Goal: Task Accomplishment & Management: Complete application form

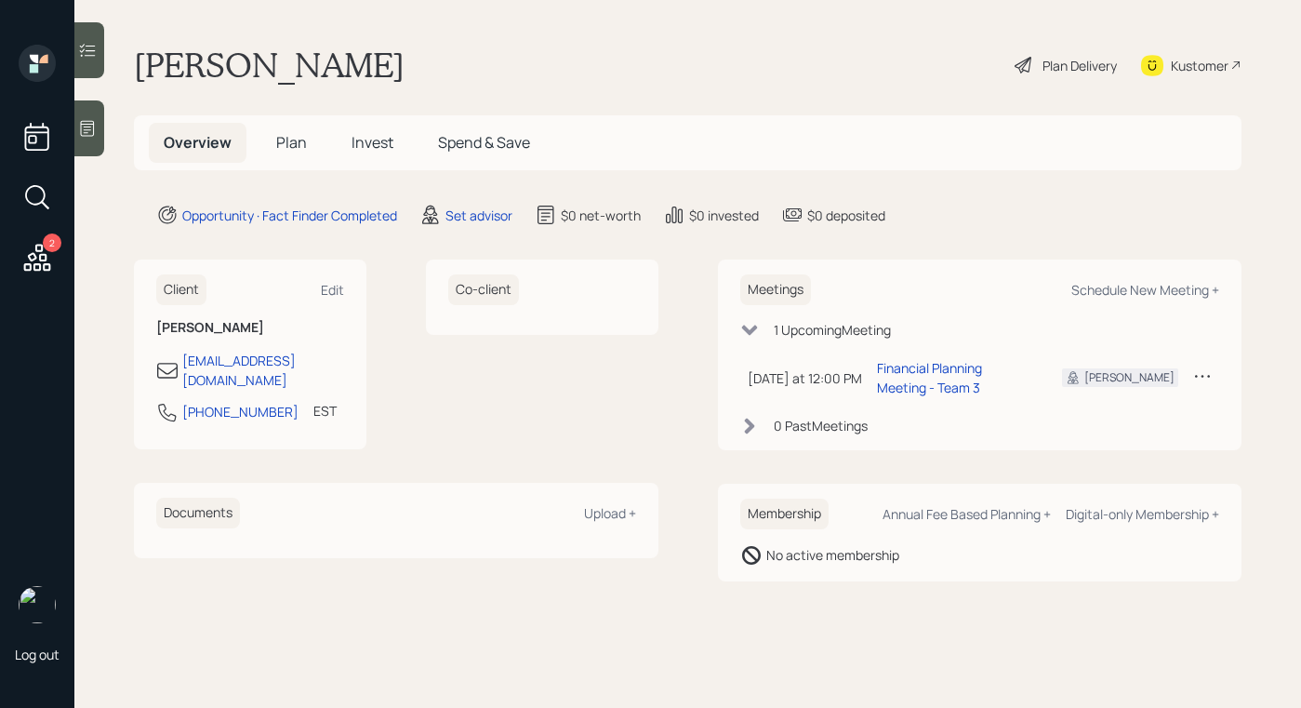
click at [89, 122] on icon at bounding box center [87, 128] width 19 height 19
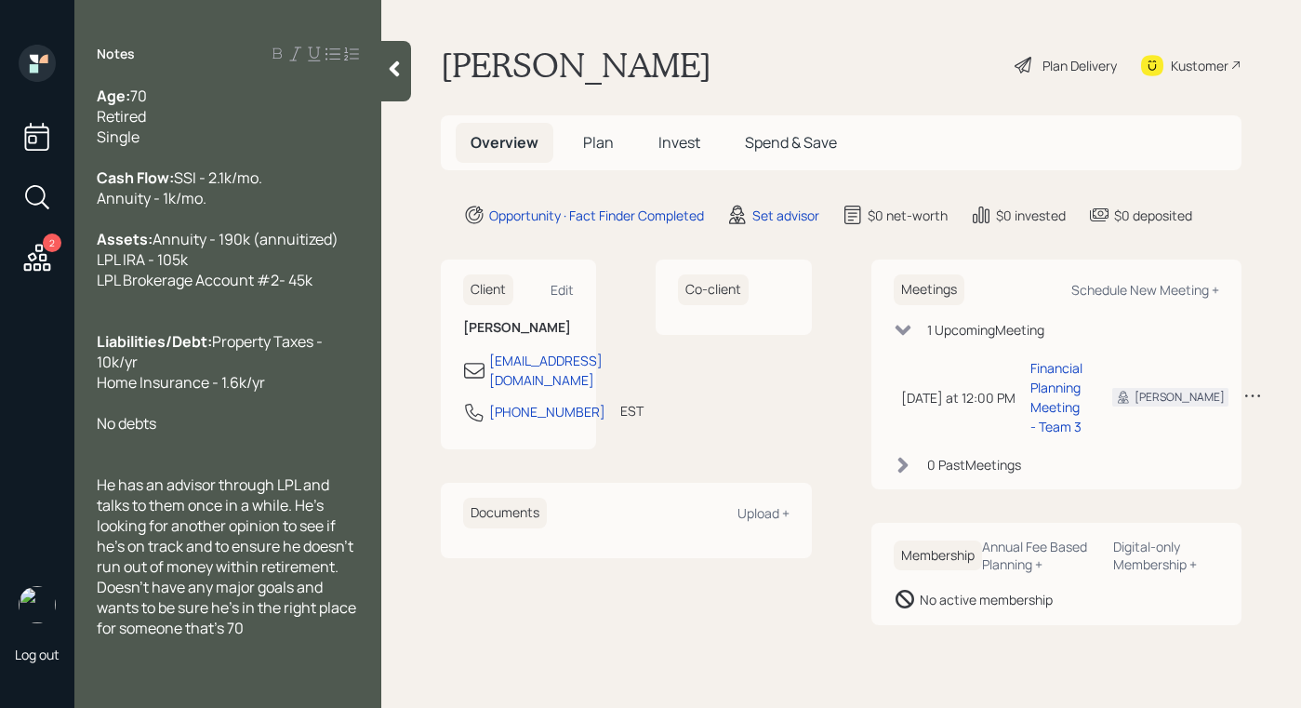
click at [411, 74] on div at bounding box center [396, 71] width 30 height 60
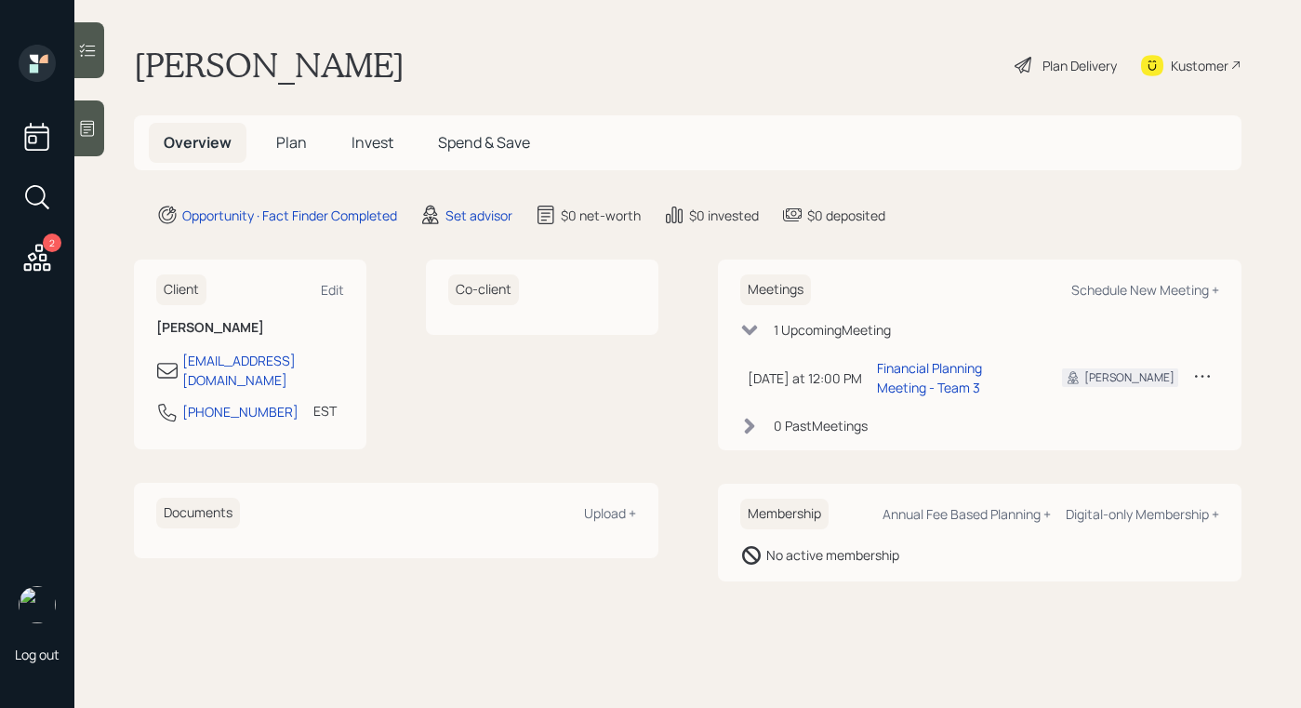
click at [1035, 67] on div "Plan Delivery" at bounding box center [1066, 65] width 106 height 41
click at [476, 211] on div "Set advisor" at bounding box center [479, 216] width 67 height 20
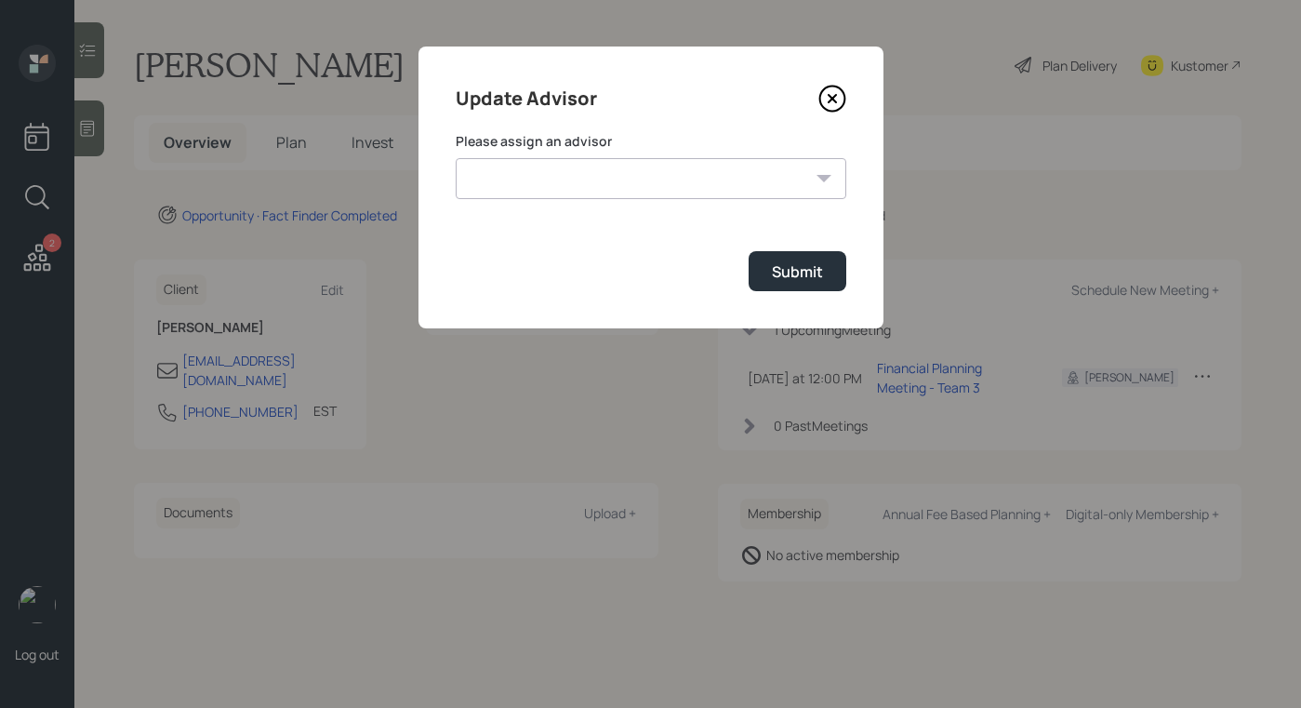
click at [649, 212] on form "Please assign an advisor Michael Russo Jonah Coleman Tyler End Treva Nostdahl E…" at bounding box center [651, 211] width 391 height 159
click at [674, 188] on select "Michael Russo Jonah Coleman Tyler End Treva Nostdahl Eric Schwartz Sami Boghos …" at bounding box center [651, 178] width 391 height 41
select select "b1d8ea90-abcc-42aa-86cc-4f33a132aacc"
click at [456, 158] on select "Michael Russo Jonah Coleman Tyler End Treva Nostdahl Eric Schwartz Sami Boghos …" at bounding box center [651, 178] width 391 height 41
click at [783, 261] on div "Submit" at bounding box center [797, 271] width 51 height 20
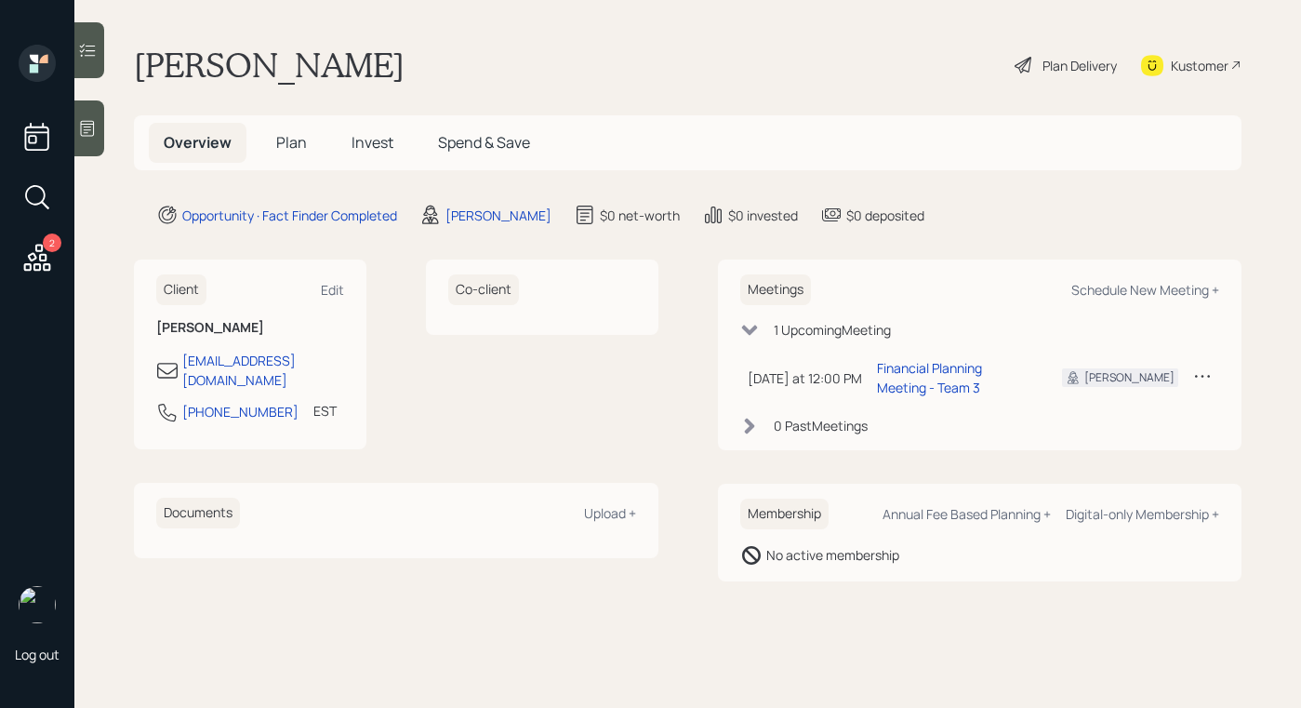
click at [1023, 78] on div "Plan Delivery" at bounding box center [1066, 65] width 106 height 41
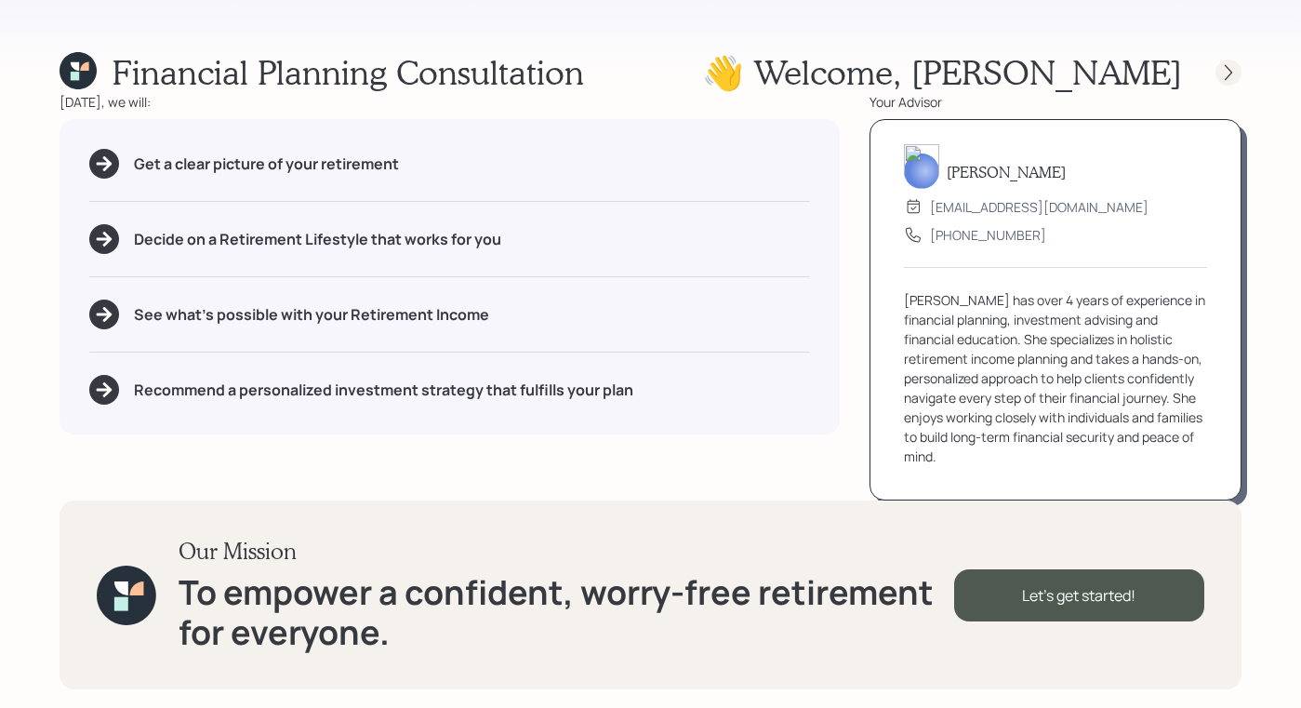
click at [1234, 72] on icon at bounding box center [1229, 72] width 19 height 19
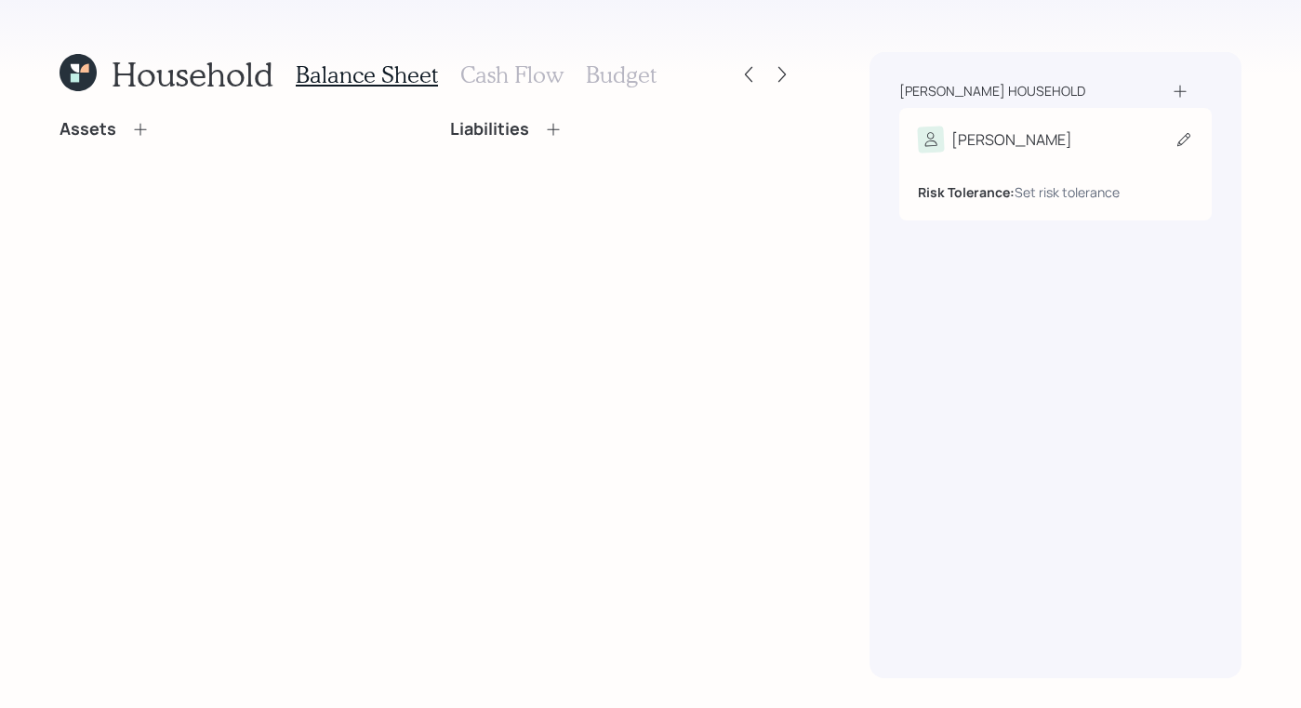
click at [1003, 141] on div "Gerard" at bounding box center [1055, 140] width 275 height 26
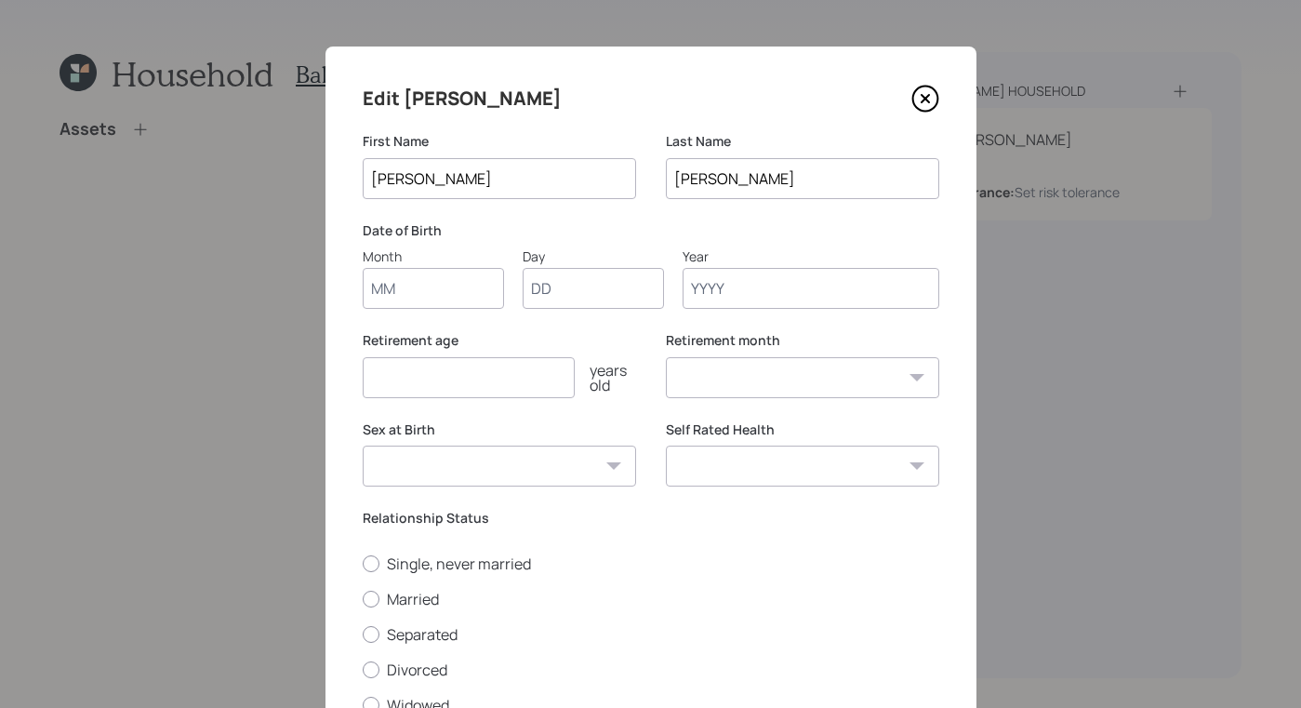
click at [435, 296] on input "Month" at bounding box center [433, 288] width 141 height 41
type input "01"
type input "1955"
select select "1"
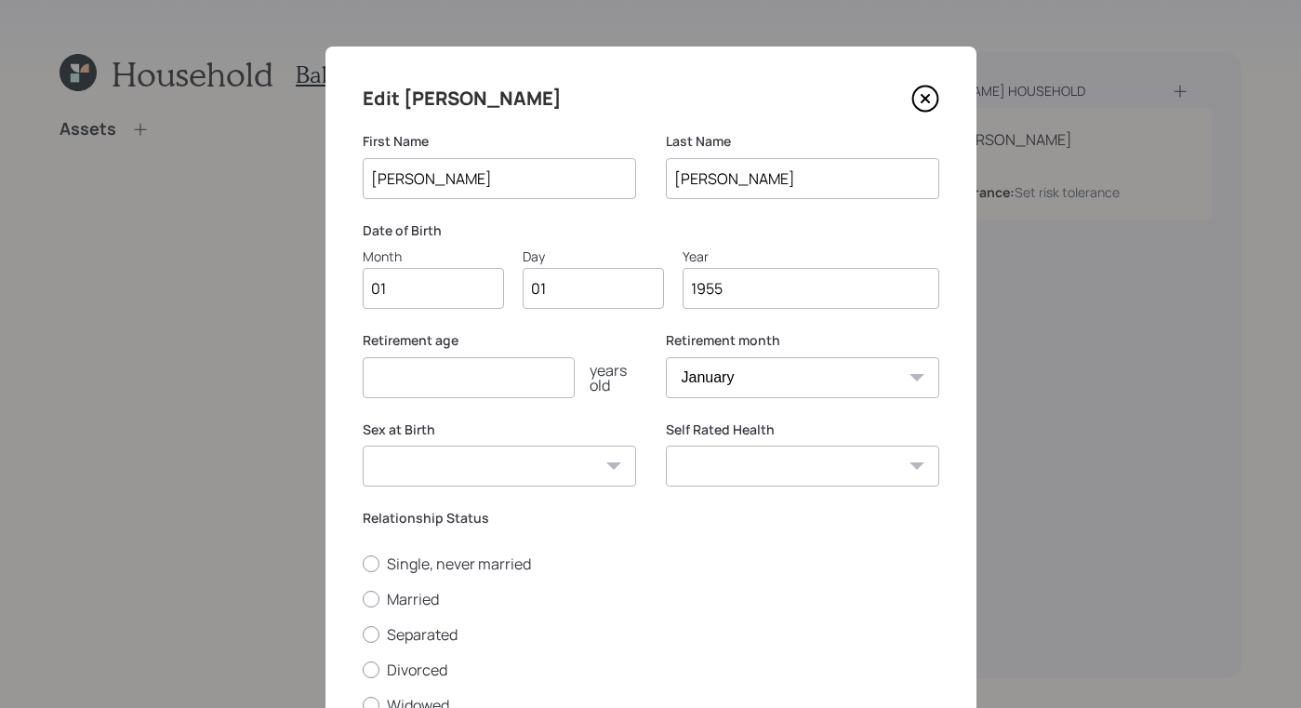
type input "1955"
click at [407, 374] on input "number" at bounding box center [469, 377] width 212 height 41
type input "67"
click at [618, 458] on select "Male Female Other / Prefer not to say" at bounding box center [499, 466] width 273 height 41
select select "male"
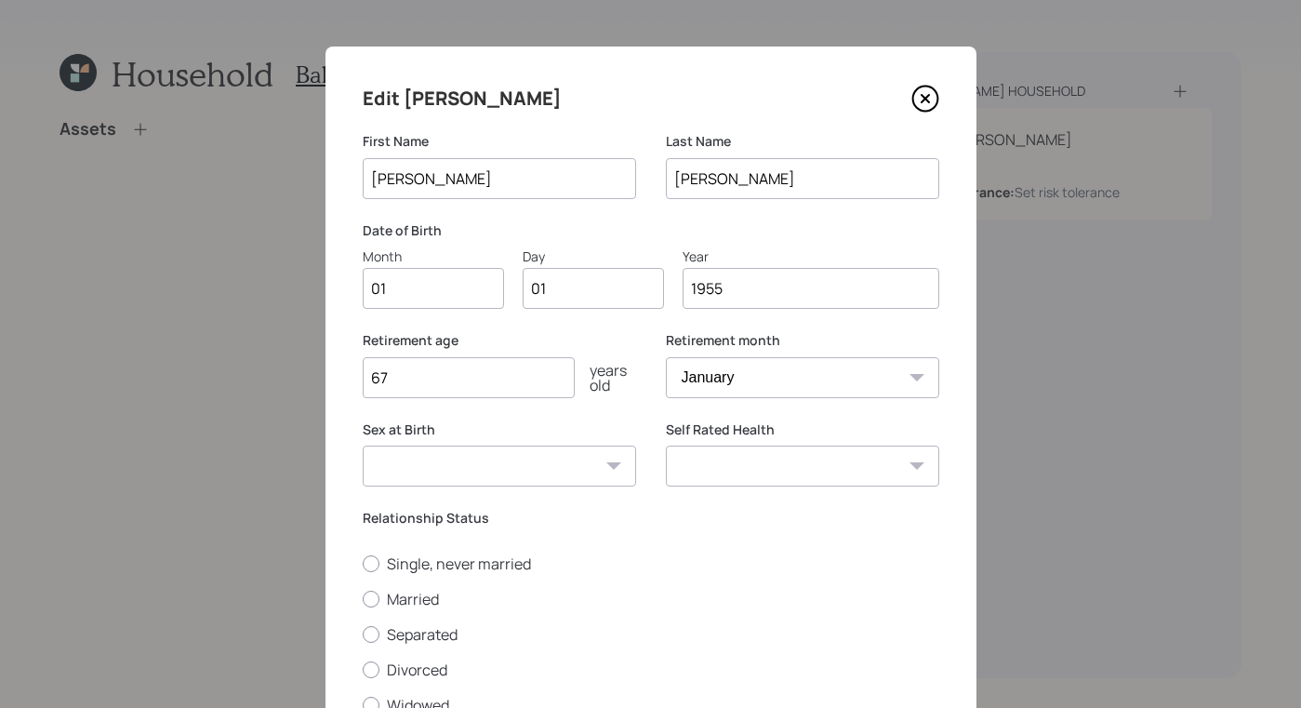
click at [363, 446] on select "Male Female Other / Prefer not to say" at bounding box center [499, 466] width 273 height 41
click at [879, 447] on select "Excellent Very Good Good Fair Poor" at bounding box center [802, 466] width 273 height 41
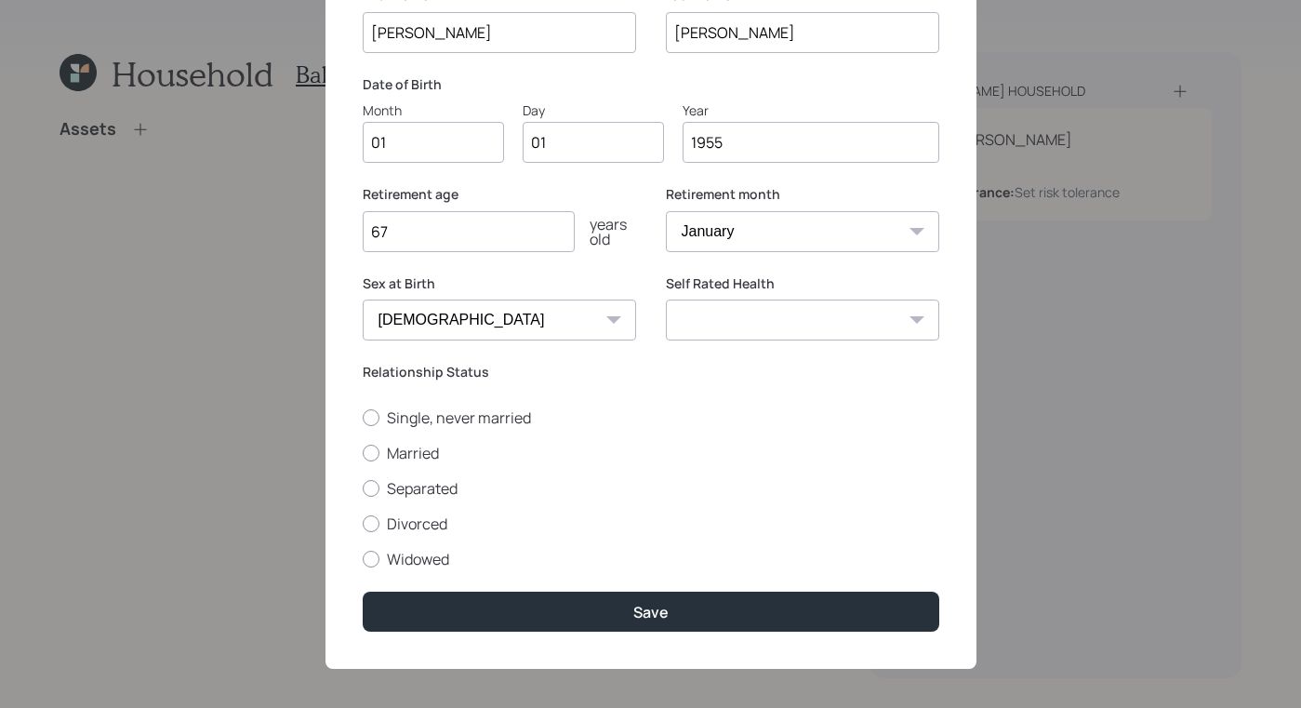
scroll to position [132, 0]
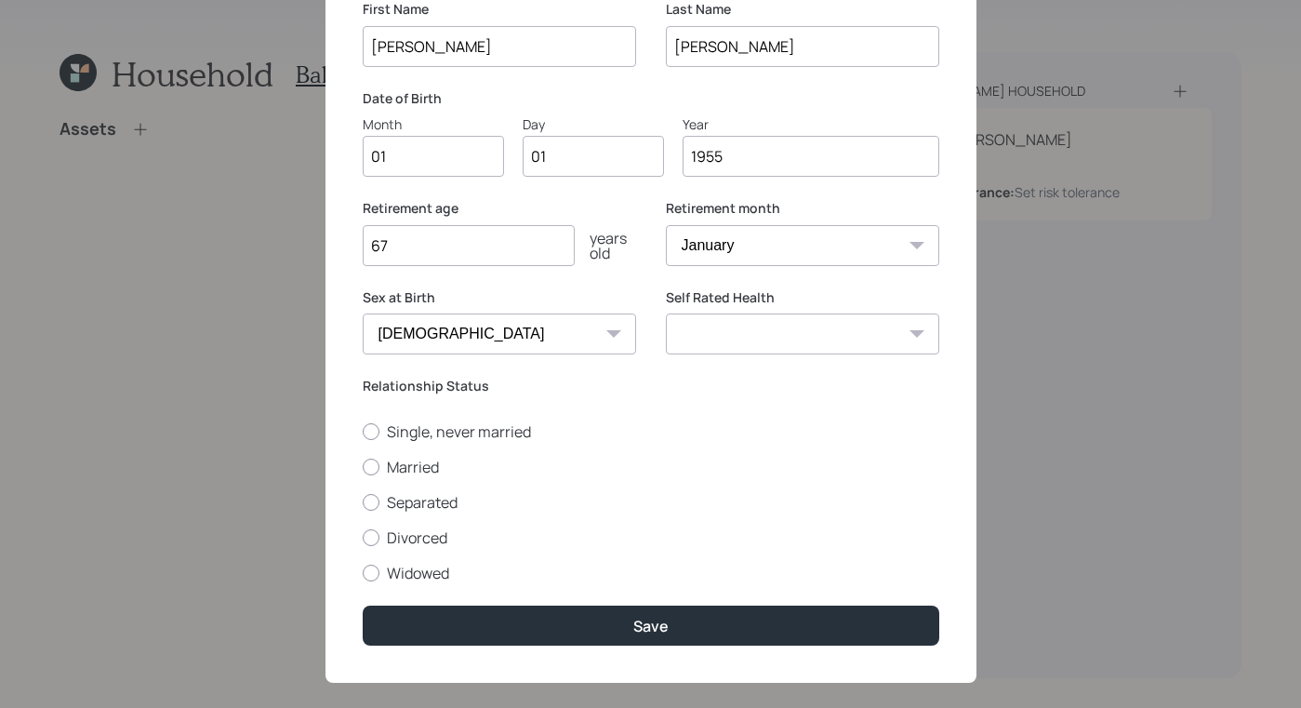
drag, startPoint x: 341, startPoint y: 437, endPoint x: 354, endPoint y: 437, distance: 12.1
click at [343, 438] on div "Edit Gerard First Name Gerard Last Name Berguson Date of Birth Month 01 Day 01 …" at bounding box center [651, 298] width 651 height 768
click at [363, 435] on div at bounding box center [371, 431] width 17 height 17
click at [362, 432] on input "Single, never married" at bounding box center [362, 431] width 1 height 1
radio input "true"
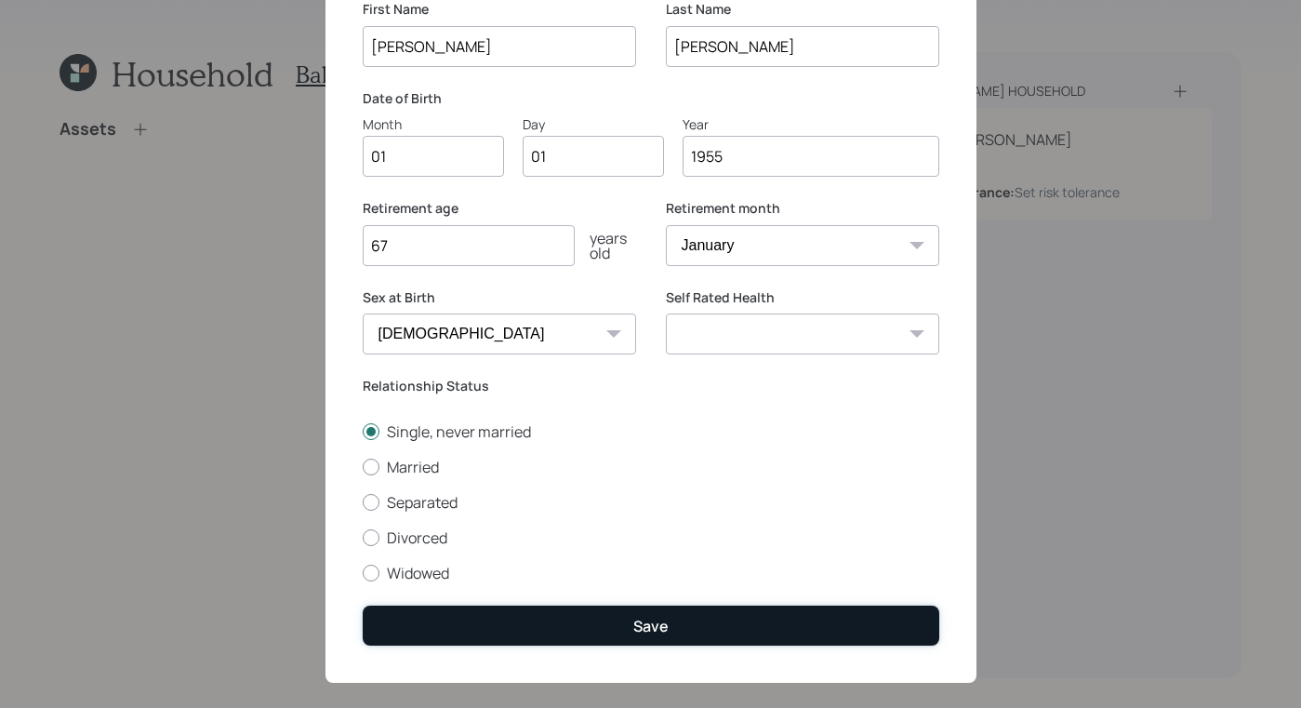
click at [771, 606] on button "Save" at bounding box center [651, 626] width 577 height 40
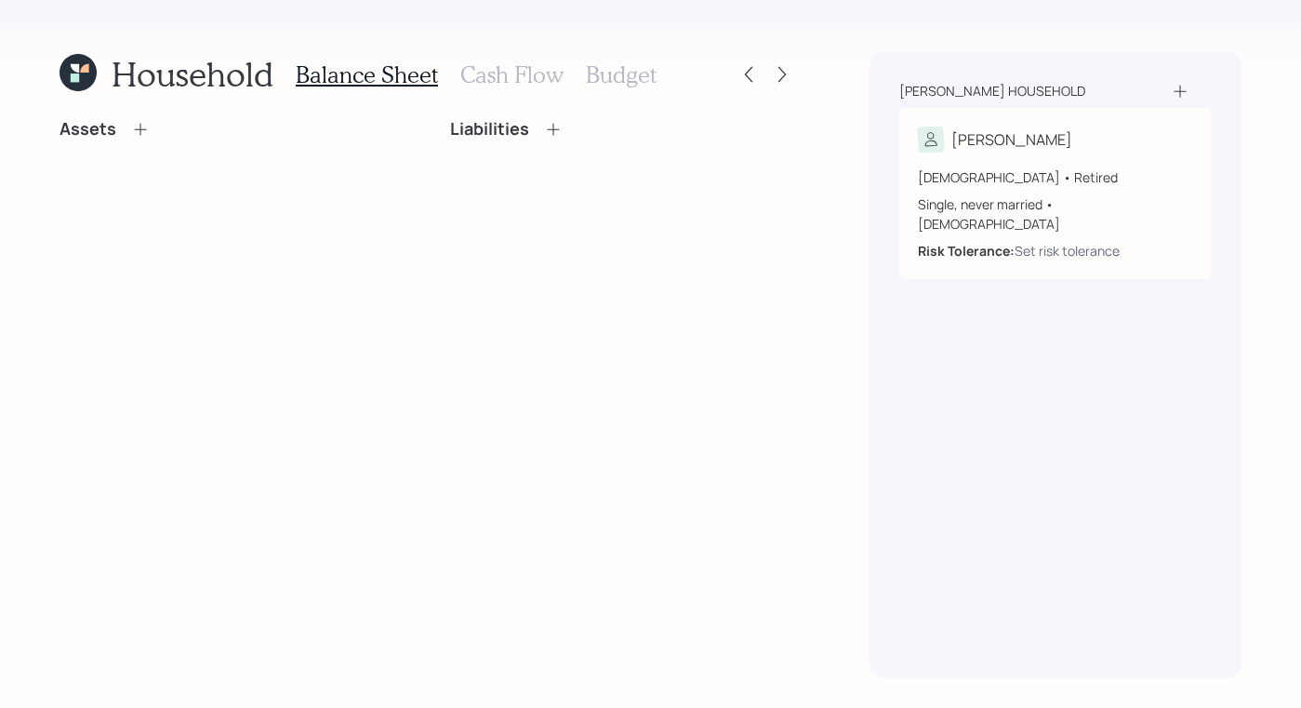
click at [143, 129] on icon at bounding box center [140, 129] width 19 height 19
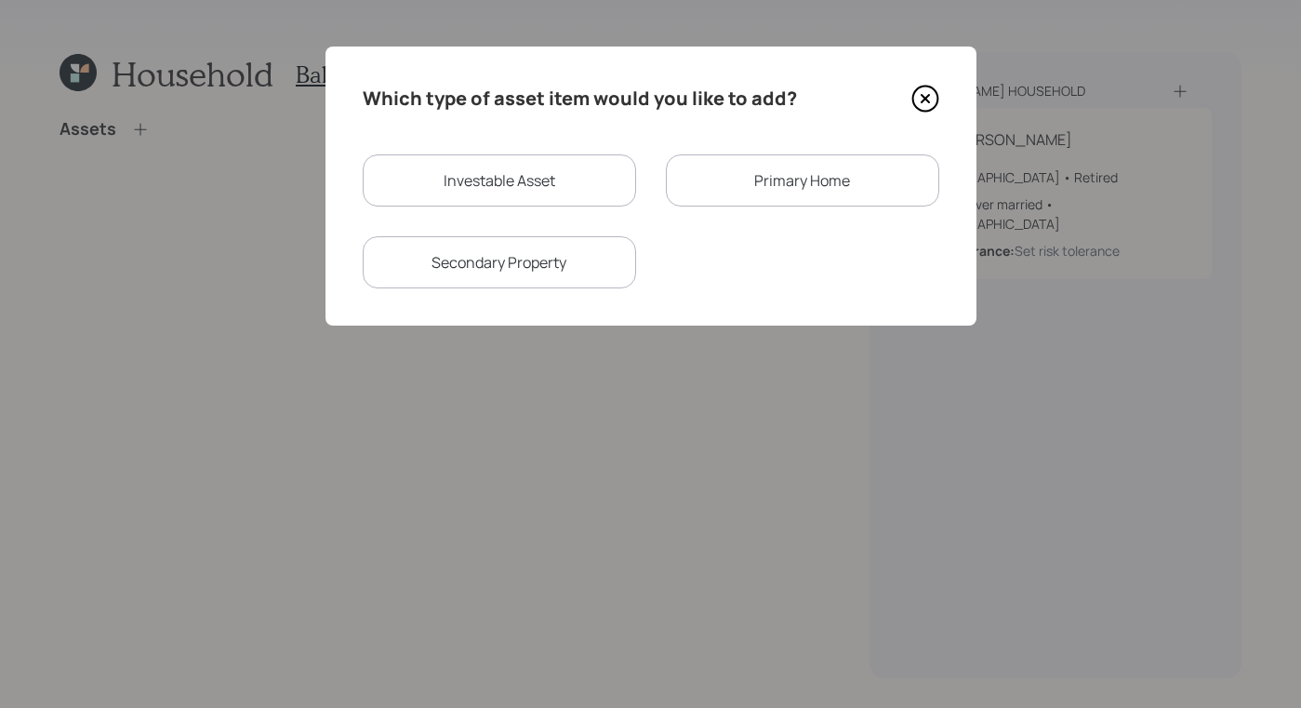
click at [565, 175] on div "Investable Asset" at bounding box center [499, 180] width 273 height 52
select select "taxable"
select select "balanced"
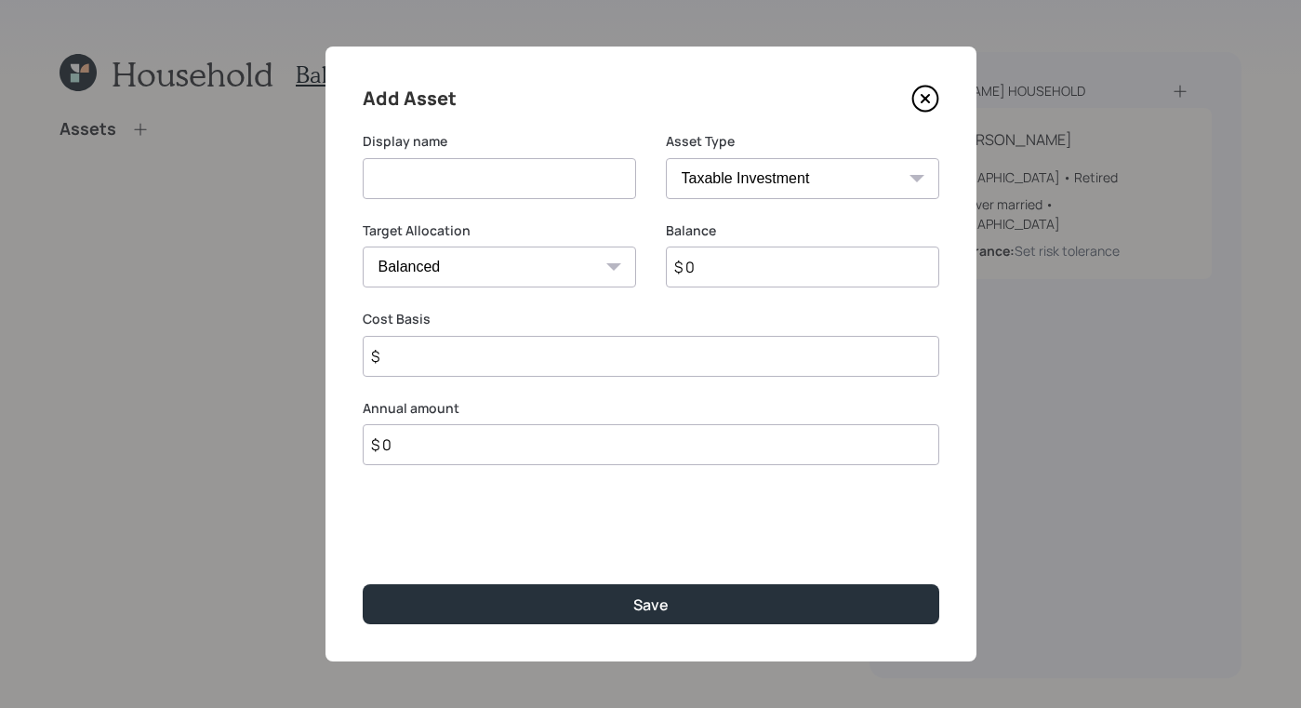
click at [568, 182] on input at bounding box center [499, 178] width 273 height 41
type input "IRA"
click at [745, 184] on select "SEP IRA IRA Roth IRA 401(k) Roth 401(k) 403(b) Roth 403(b) 457(b) Roth 457(b) H…" at bounding box center [802, 178] width 273 height 41
select select "ira"
click at [666, 158] on select "SEP IRA IRA Roth IRA 401(k) Roth 401(k) 403(b) Roth 403(b) 457(b) Roth 457(b) H…" at bounding box center [802, 178] width 273 height 41
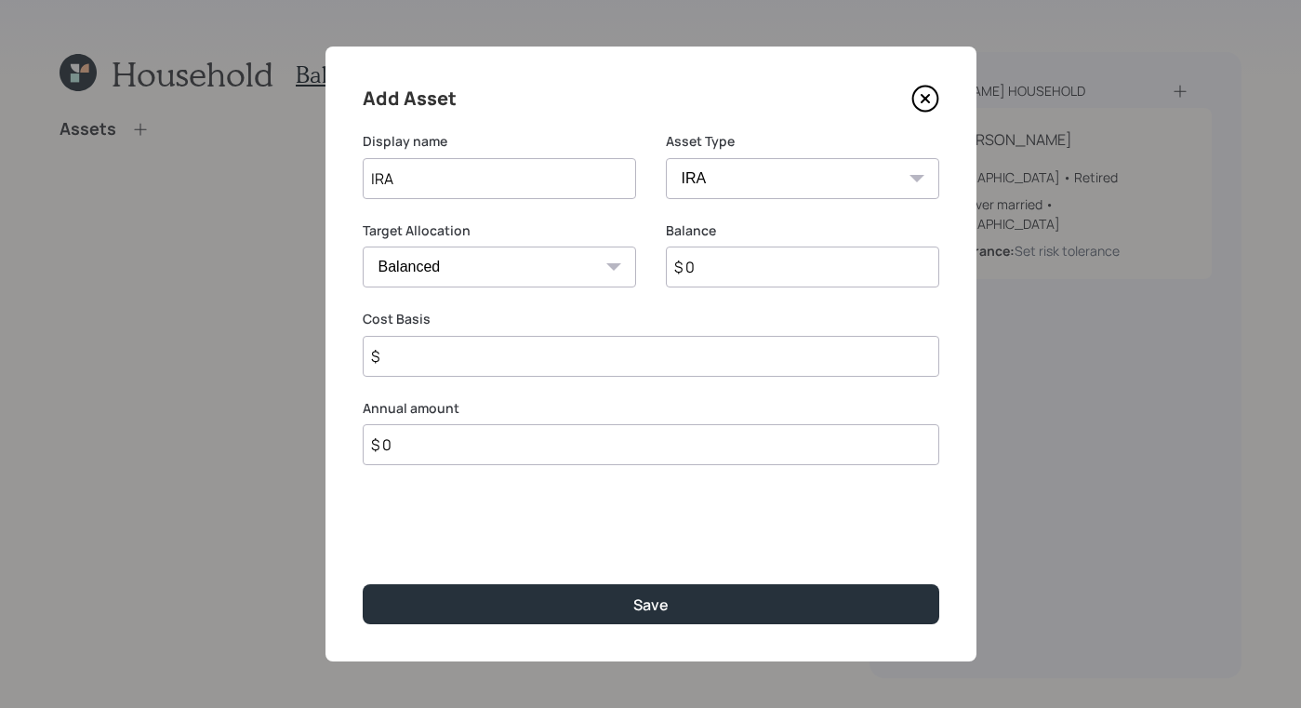
type input "$"
click at [513, 253] on select "Cash Conservative Balanced Aggressive" at bounding box center [499, 267] width 273 height 41
click at [363, 247] on select "Cash Conservative Balanced Aggressive" at bounding box center [499, 267] width 273 height 41
click at [721, 272] on input "$ 0" at bounding box center [802, 267] width 273 height 41
type input "$ 105,000"
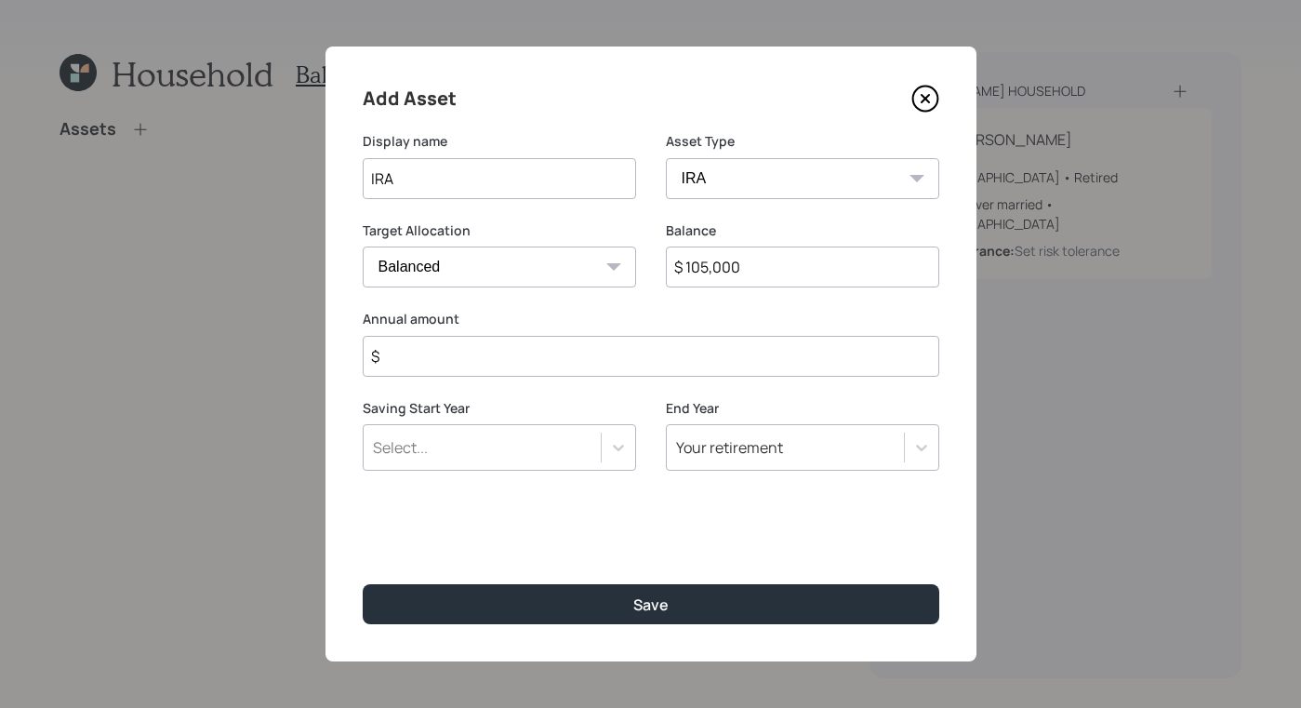
click at [584, 361] on input "$" at bounding box center [651, 356] width 577 height 41
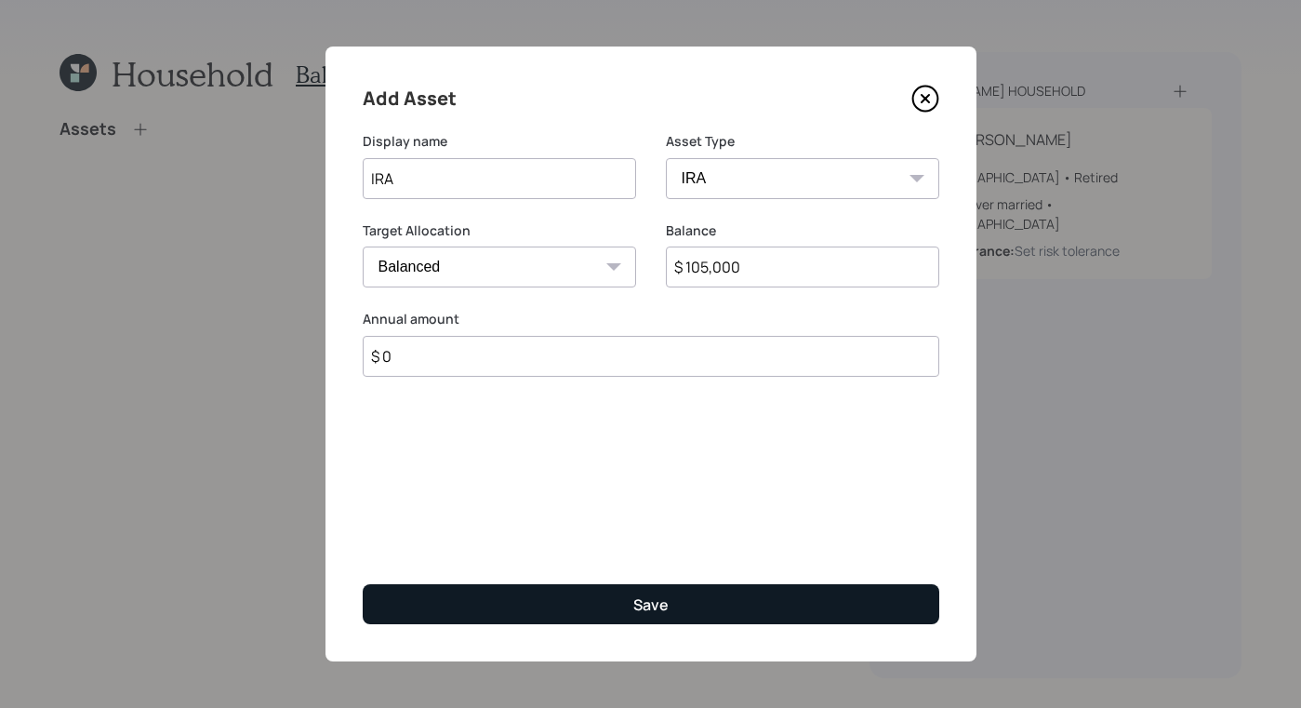
type input "$ 0"
click at [732, 596] on button "Save" at bounding box center [651, 604] width 577 height 40
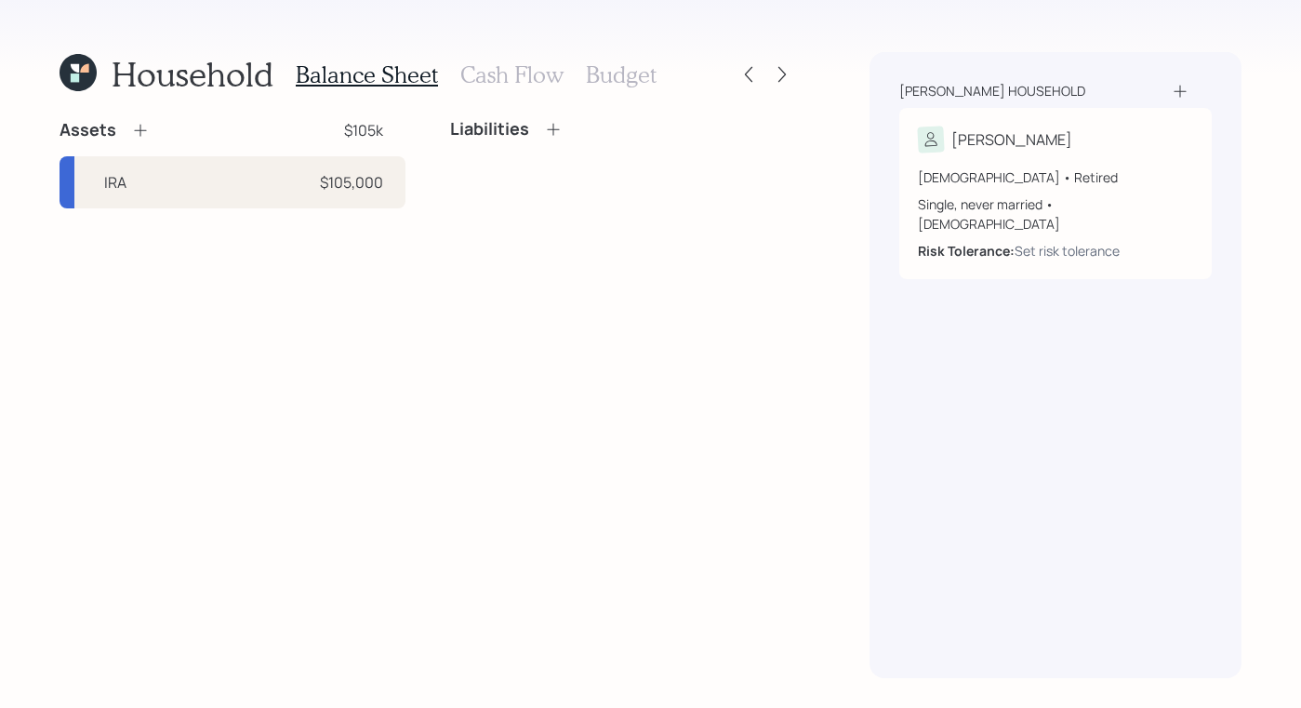
click at [139, 133] on icon at bounding box center [140, 130] width 19 height 19
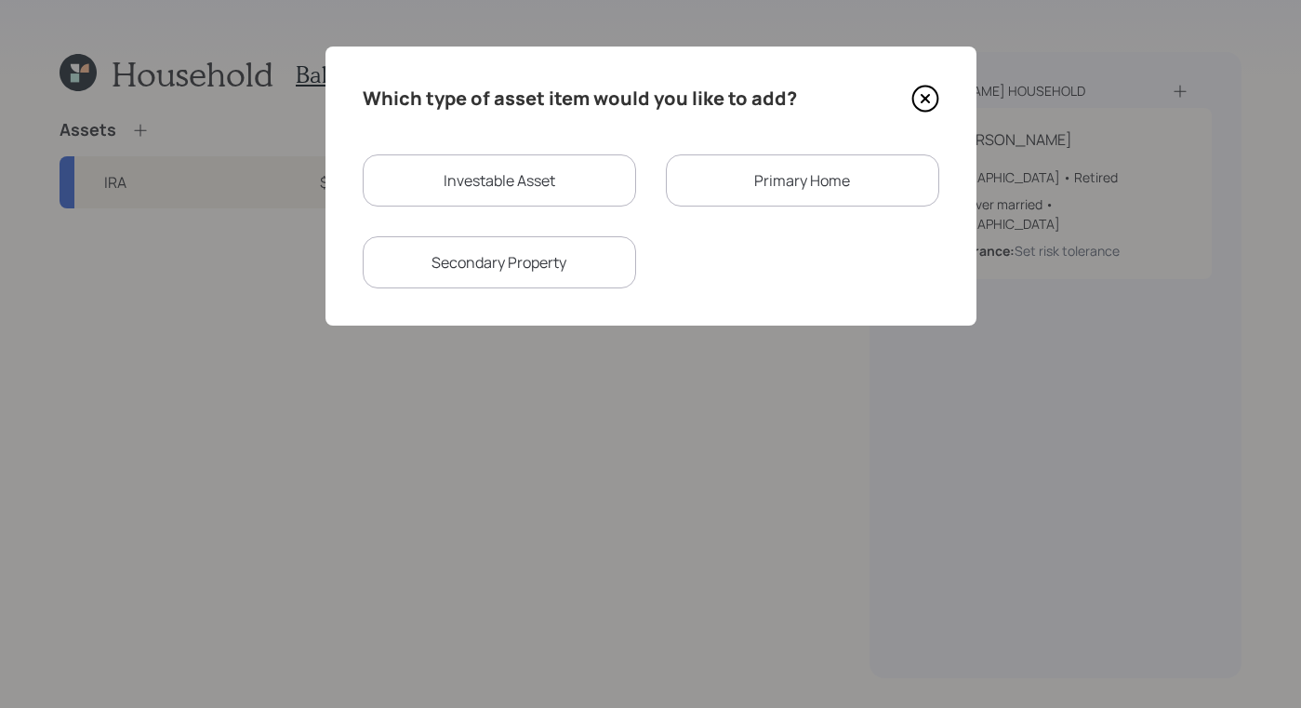
click at [537, 145] on div "Which type of asset item would you like to add? Investable Asset Primary Home S…" at bounding box center [651, 186] width 651 height 279
click at [532, 170] on div "Investable Asset" at bounding box center [499, 180] width 273 height 52
select select "taxable"
select select "balanced"
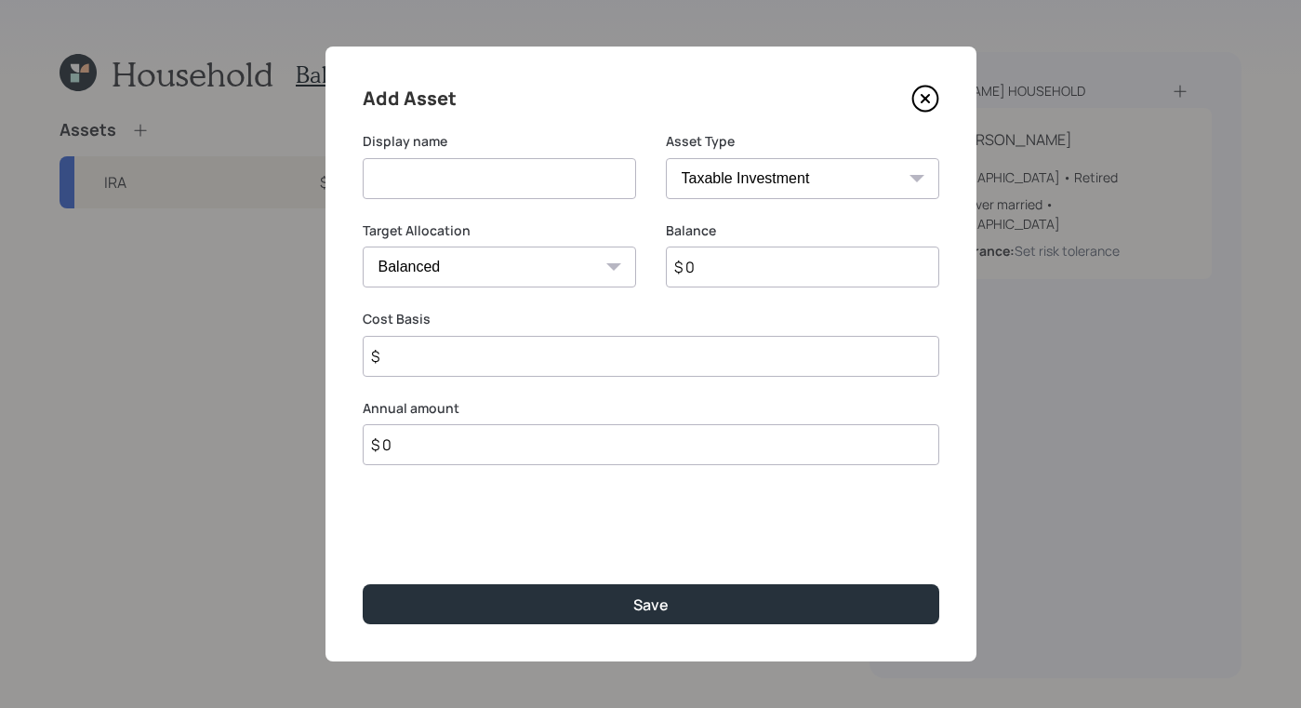
click at [556, 166] on input at bounding box center [499, 178] width 273 height 41
type input "Brokerage"
click at [919, 93] on icon at bounding box center [926, 99] width 28 height 28
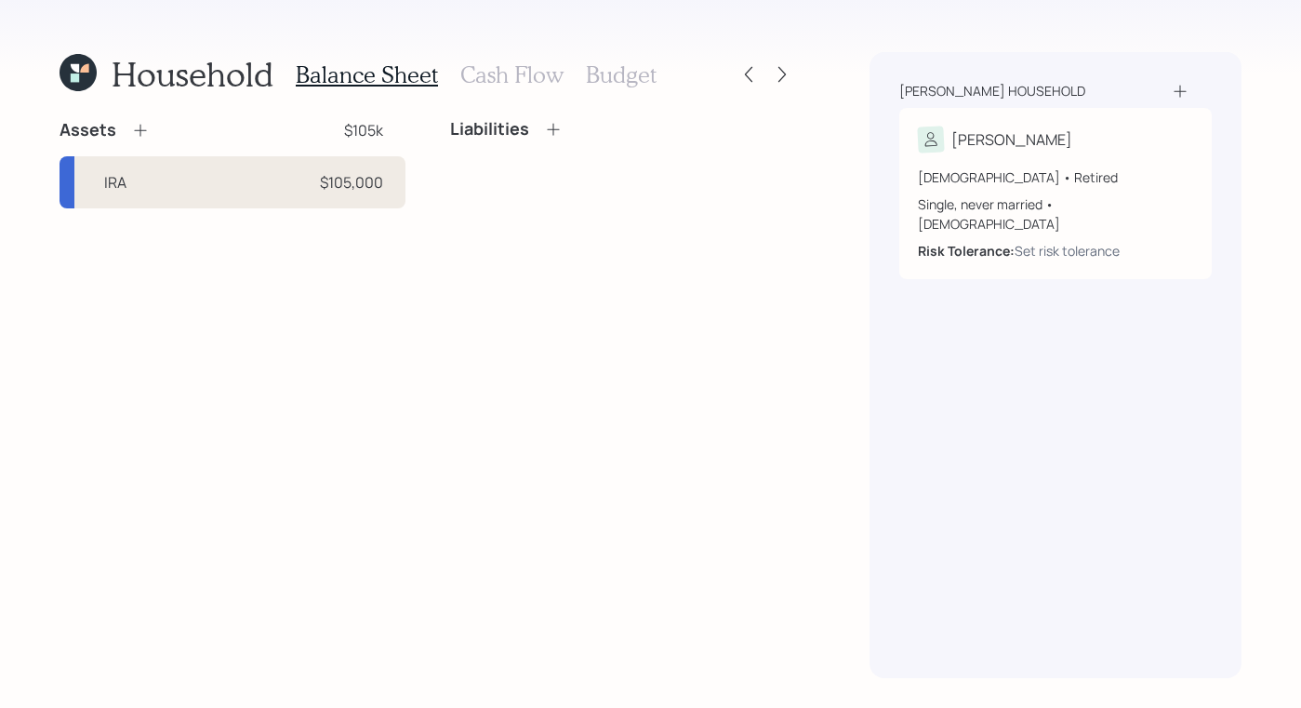
click at [254, 195] on div "IRA $105,000" at bounding box center [233, 182] width 346 height 52
select select "ira"
select select "balanced"
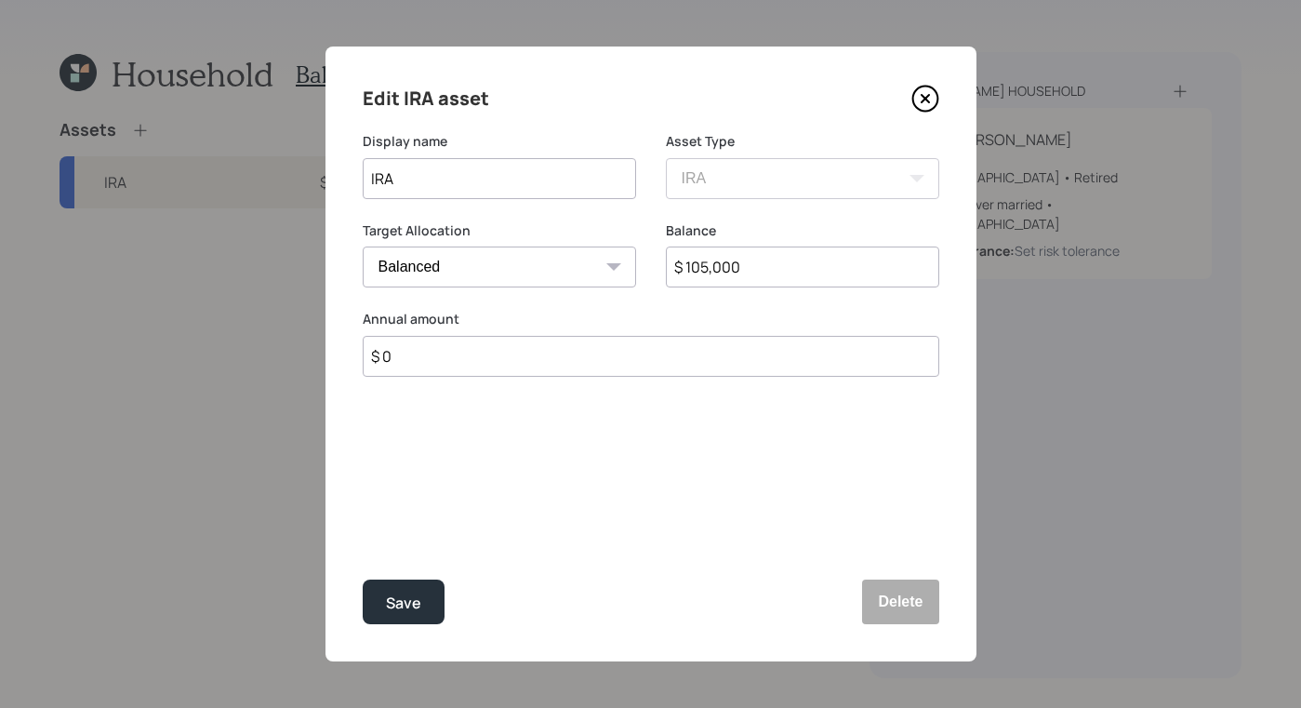
click at [918, 89] on icon at bounding box center [926, 99] width 28 height 28
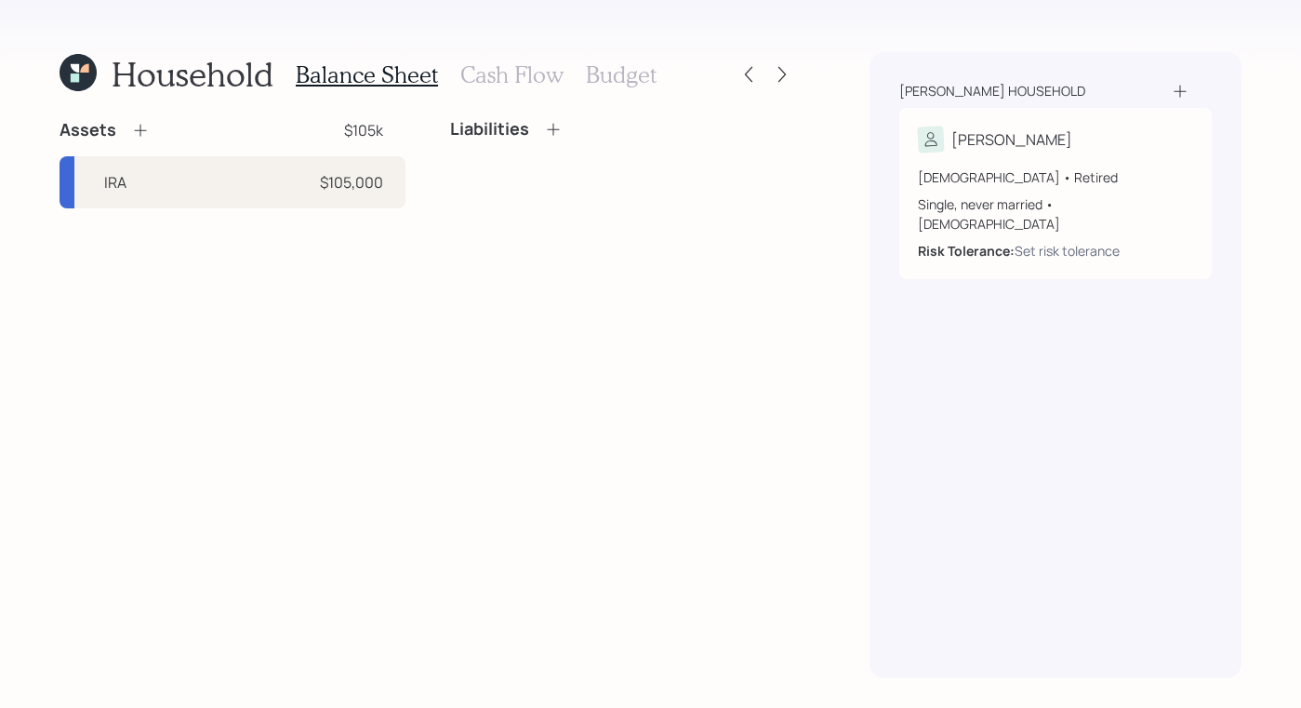
click at [175, 128] on div "Assets $105k" at bounding box center [233, 130] width 346 height 22
click at [128, 128] on div "Assets" at bounding box center [105, 130] width 90 height 22
click at [147, 136] on icon at bounding box center [140, 130] width 19 height 19
click at [140, 127] on icon at bounding box center [140, 131] width 12 height 12
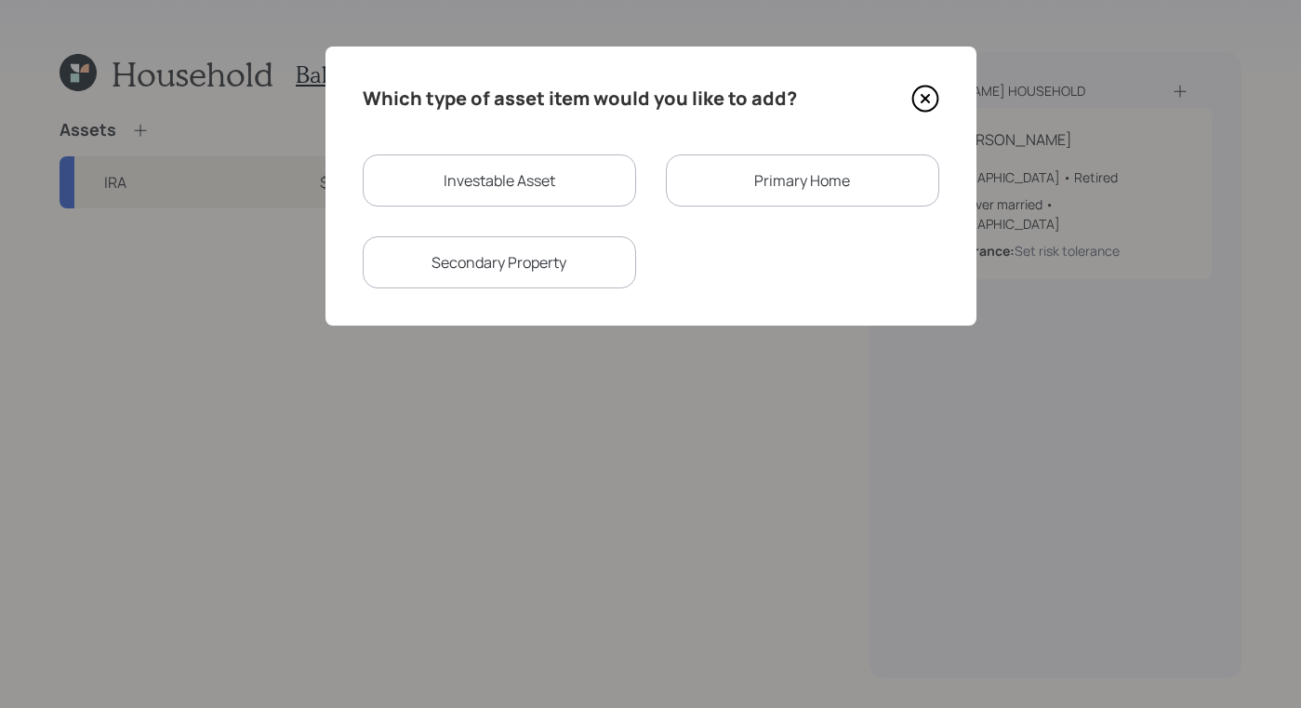
click at [554, 161] on div "Investable Asset" at bounding box center [499, 180] width 273 height 52
select select "taxable"
select select "balanced"
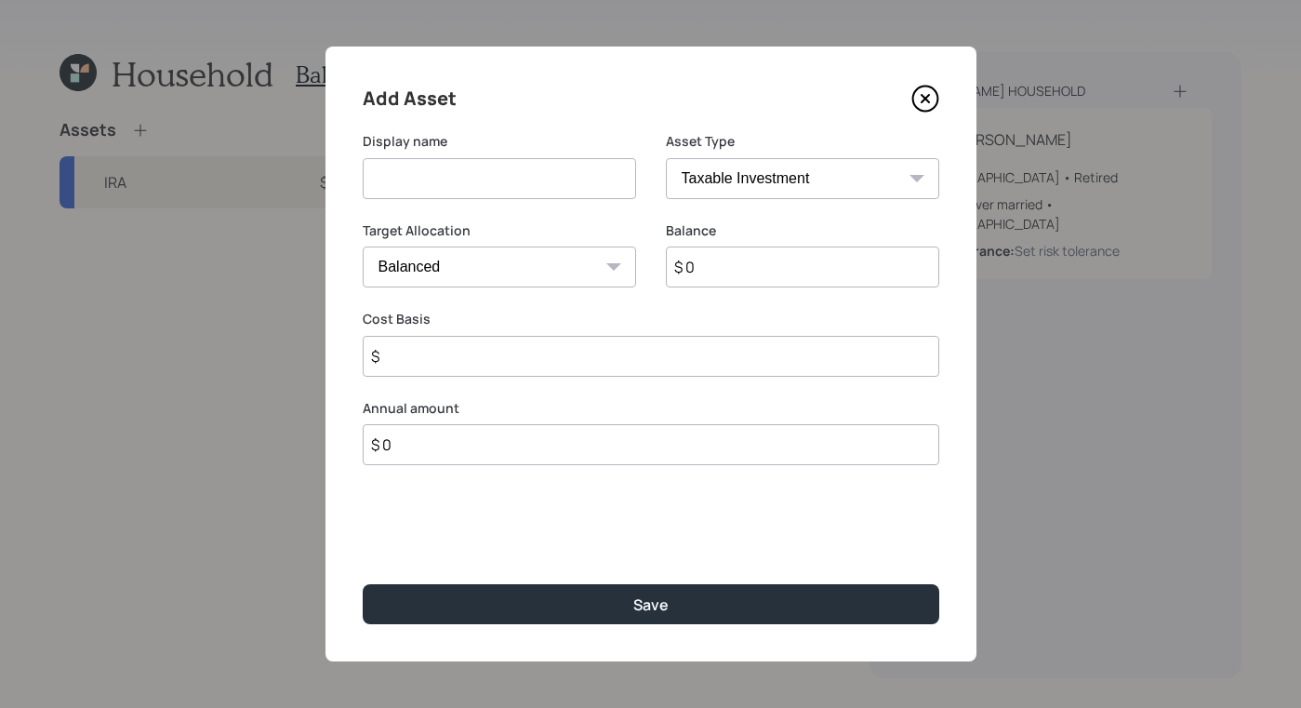
drag, startPoint x: 533, startPoint y: 184, endPoint x: 579, endPoint y: 189, distance: 45.8
click at [536, 185] on input at bounding box center [499, 178] width 273 height 41
type input "Brokerage"
click at [833, 180] on select "SEP IRA IRA Roth IRA 401(k) Roth 401(k) 403(b) Roth 403(b) 457(b) Roth 457(b) H…" at bounding box center [802, 178] width 273 height 41
click at [666, 158] on select "SEP IRA IRA Roth IRA 401(k) Roth 401(k) 403(b) Roth 403(b) 457(b) Roth 457(b) H…" at bounding box center [802, 178] width 273 height 41
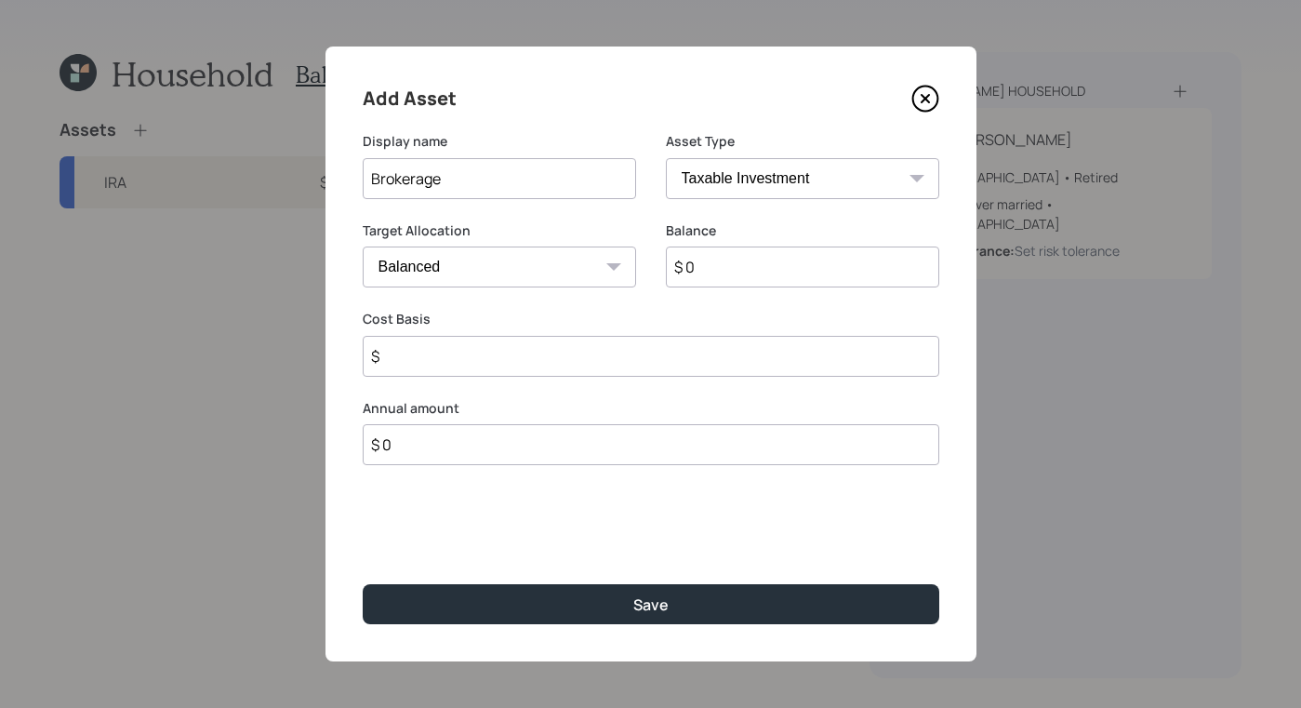
click at [834, 267] on input "$ 0" at bounding box center [802, 267] width 273 height 41
type input "$ 45,000"
click at [510, 354] on input "$" at bounding box center [651, 356] width 577 height 41
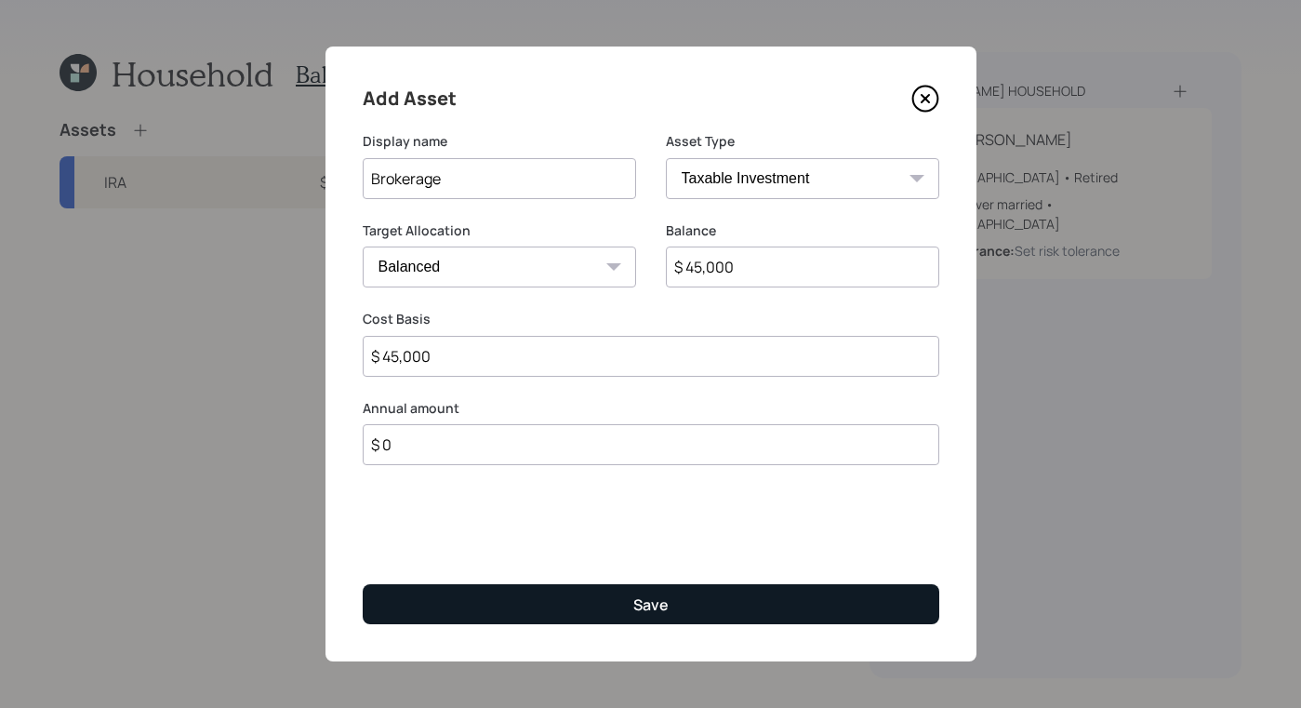
type input "$ 45,000"
click at [636, 589] on button "Save" at bounding box center [651, 604] width 577 height 40
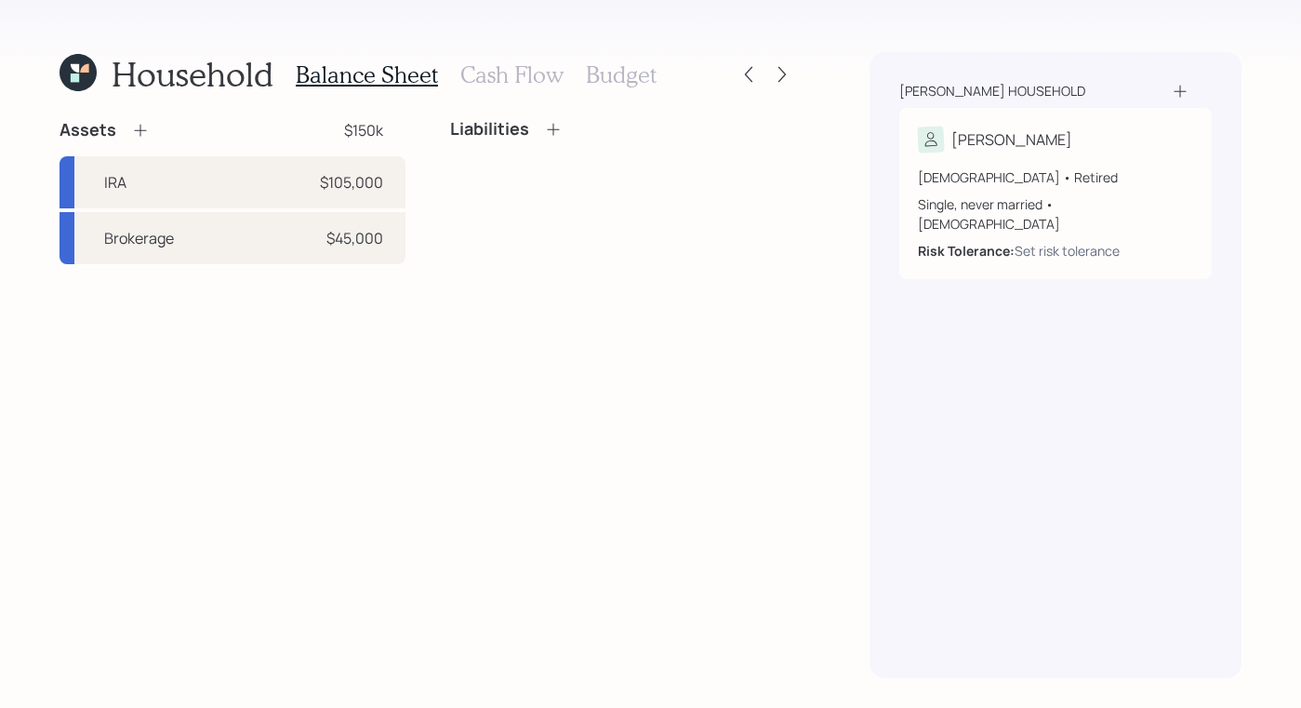
click at [132, 133] on icon at bounding box center [140, 130] width 19 height 19
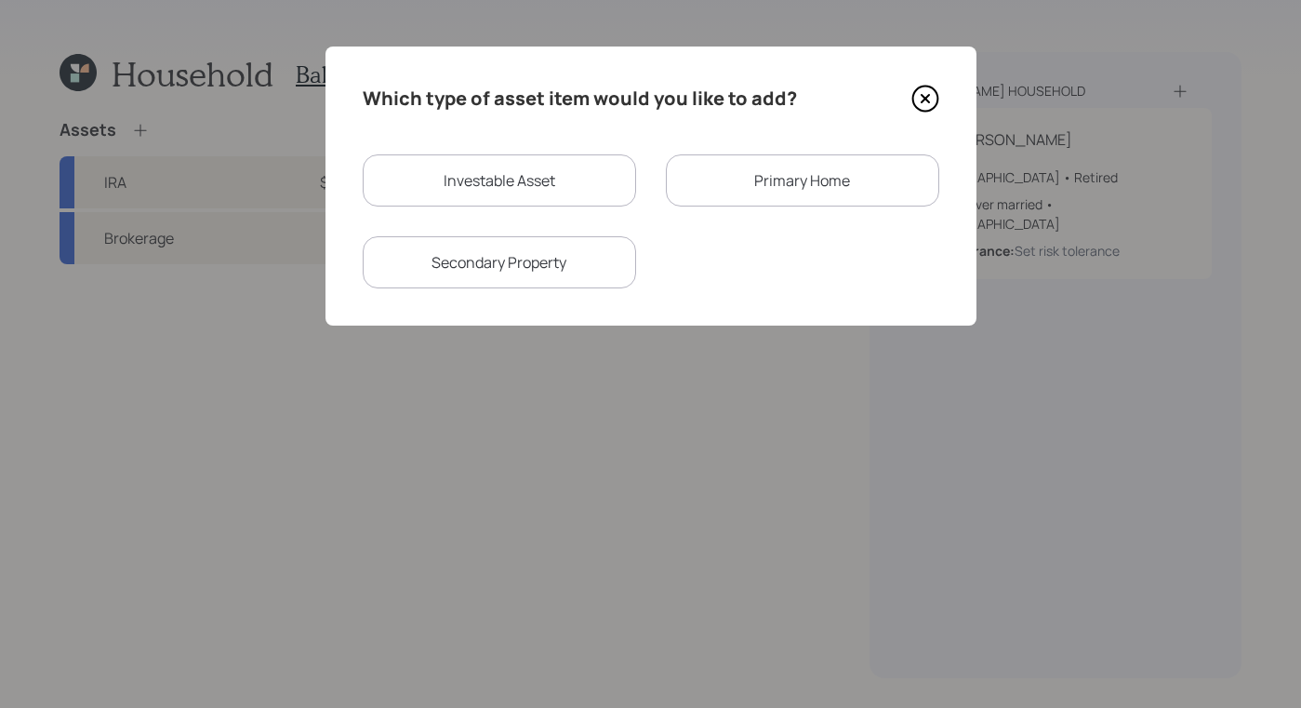
click at [733, 192] on div "Primary Home" at bounding box center [802, 180] width 273 height 52
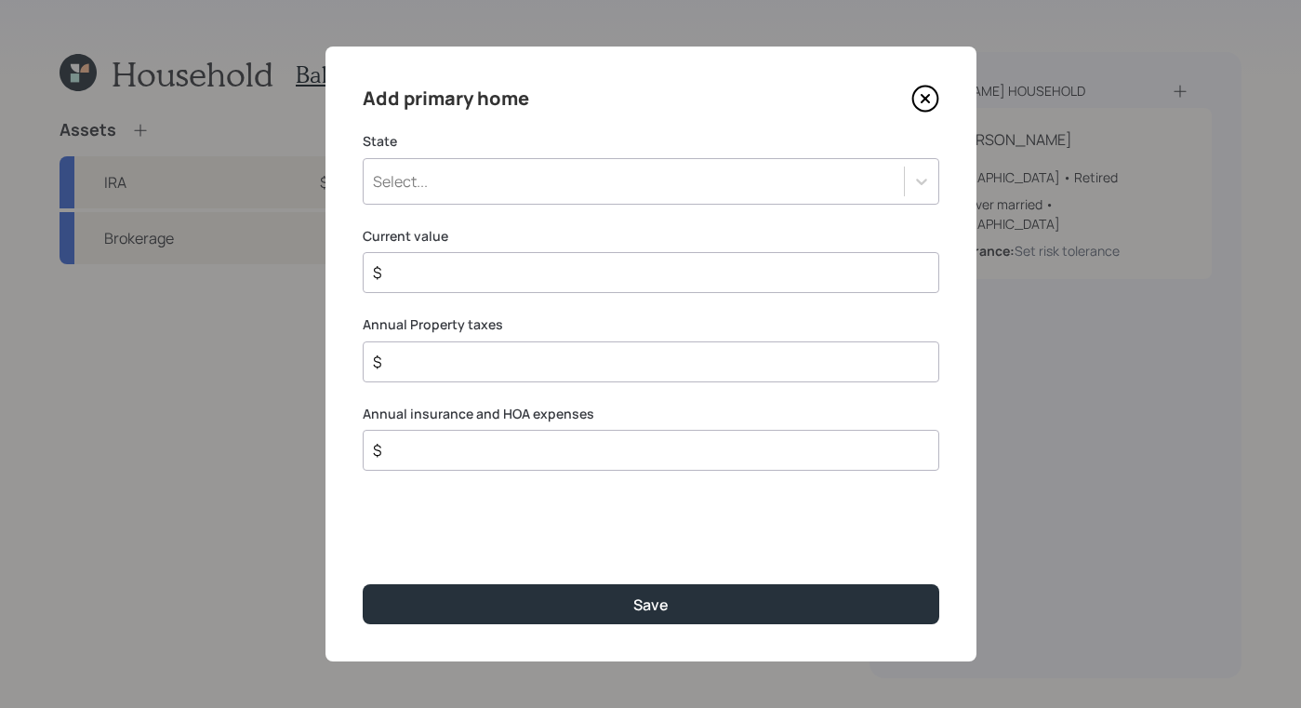
click at [497, 180] on div "Select..." at bounding box center [634, 182] width 540 height 32
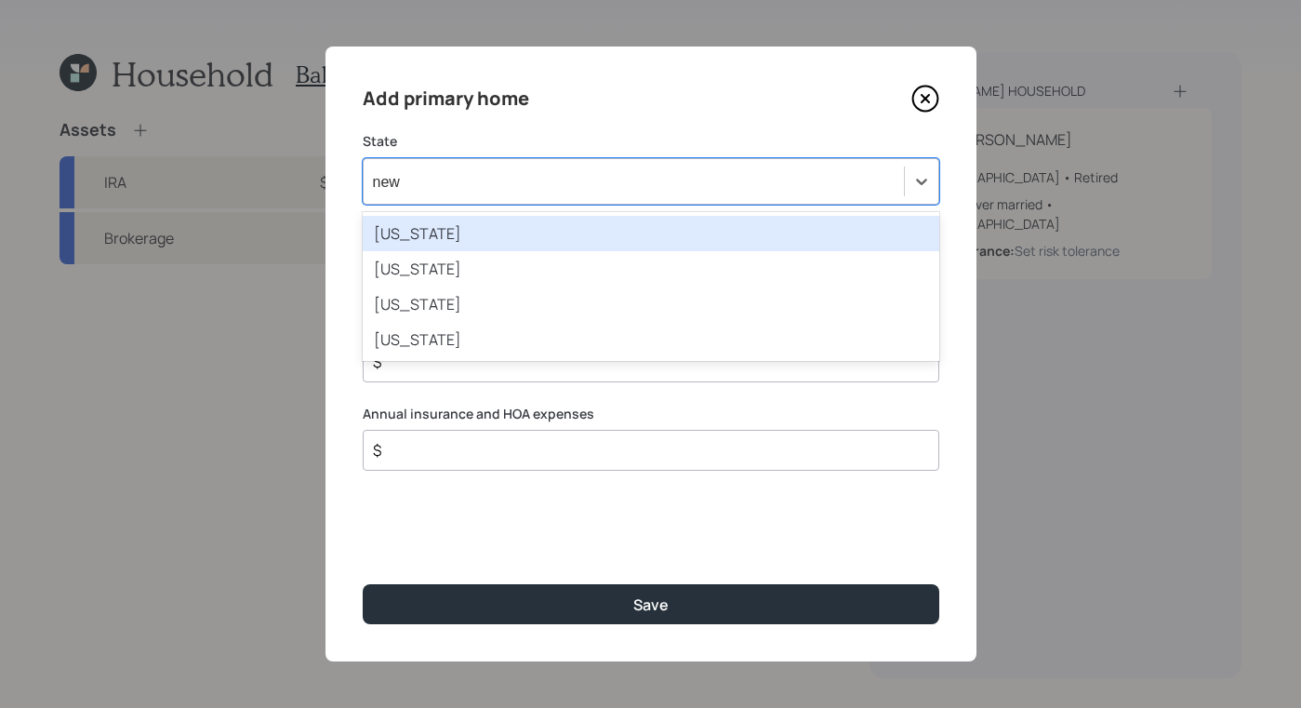
type input "new"
click at [520, 237] on div "New Hampshire" at bounding box center [651, 233] width 577 height 35
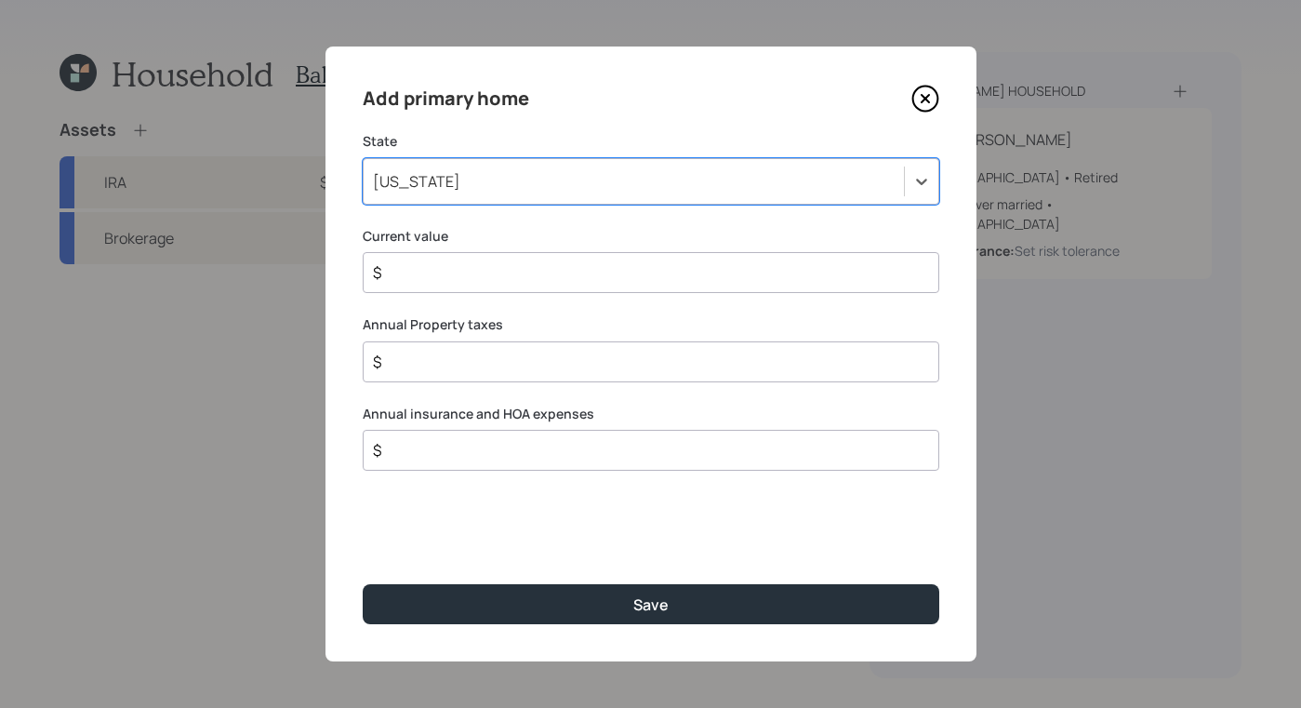
click at [462, 268] on input "$" at bounding box center [643, 272] width 545 height 22
type input "$ 1"
click at [472, 344] on div "$" at bounding box center [651, 361] width 577 height 41
click at [471, 359] on input "$" at bounding box center [643, 362] width 545 height 22
type input "$ 10,000"
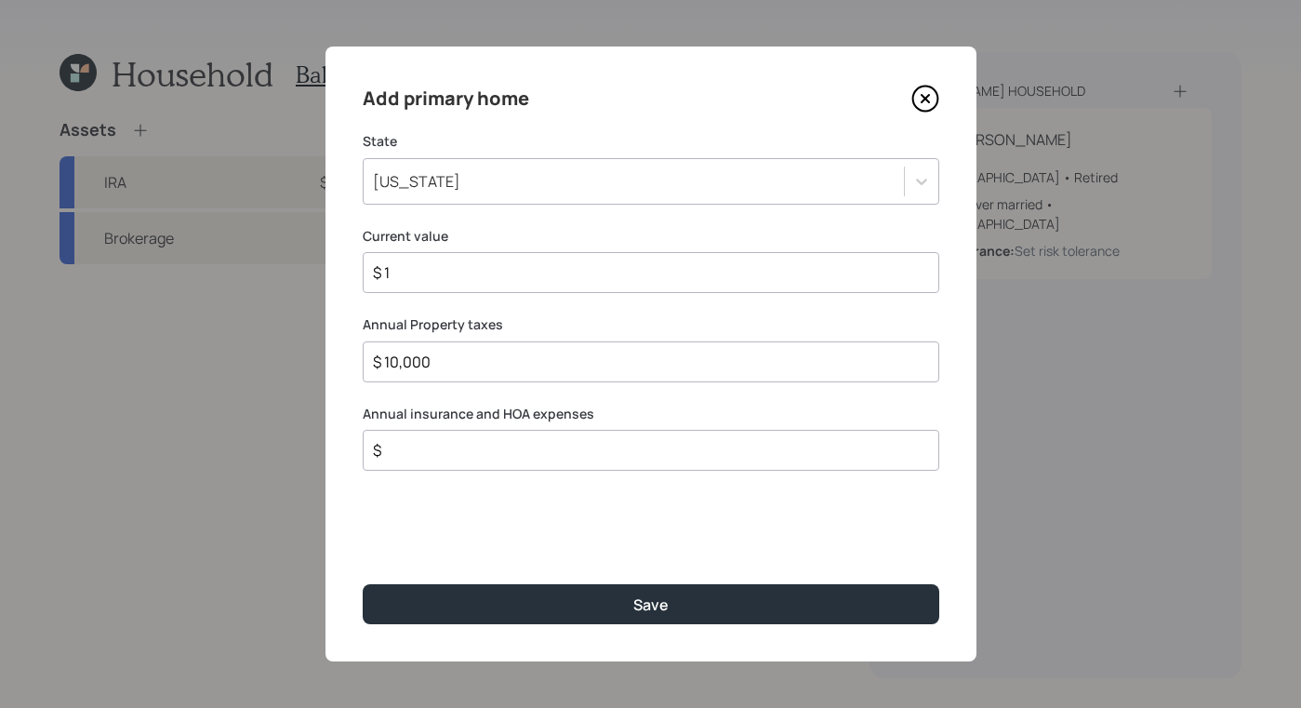
click at [525, 464] on div "$" at bounding box center [651, 450] width 577 height 41
click at [524, 440] on input "$" at bounding box center [643, 450] width 545 height 22
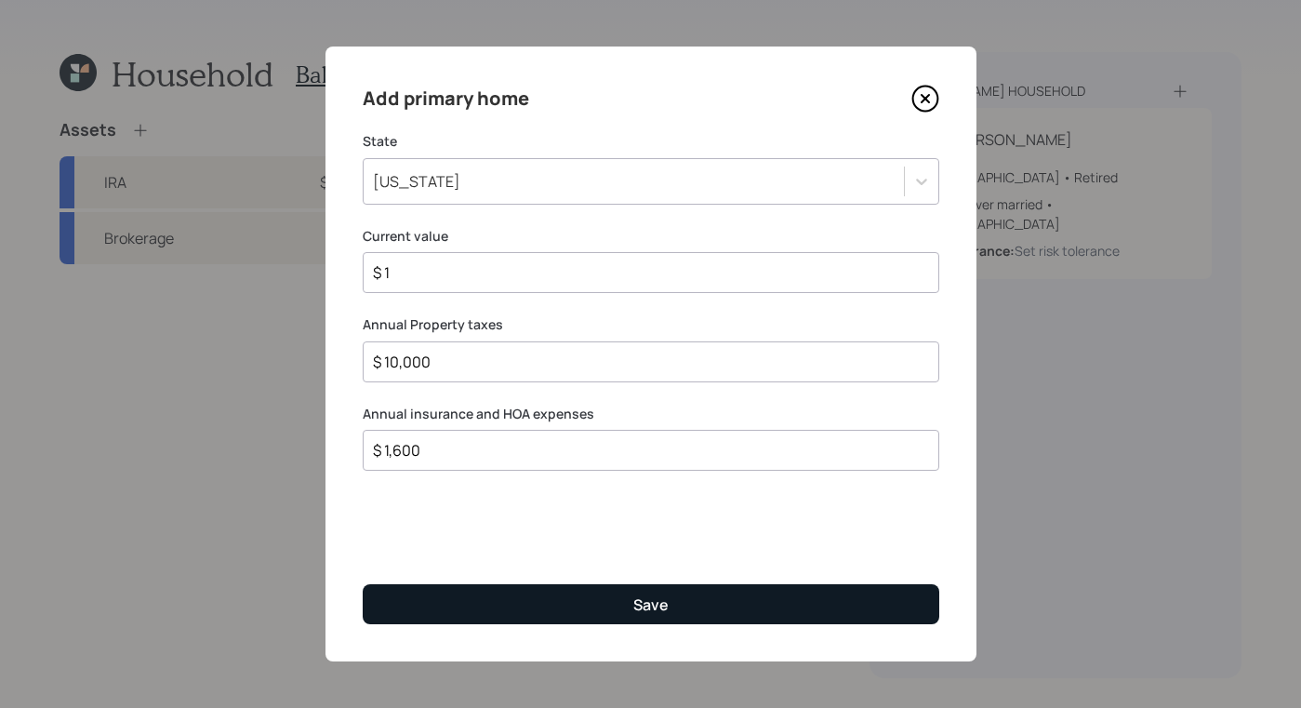
type input "$ 1,600"
click at [718, 611] on button "Save" at bounding box center [651, 604] width 577 height 40
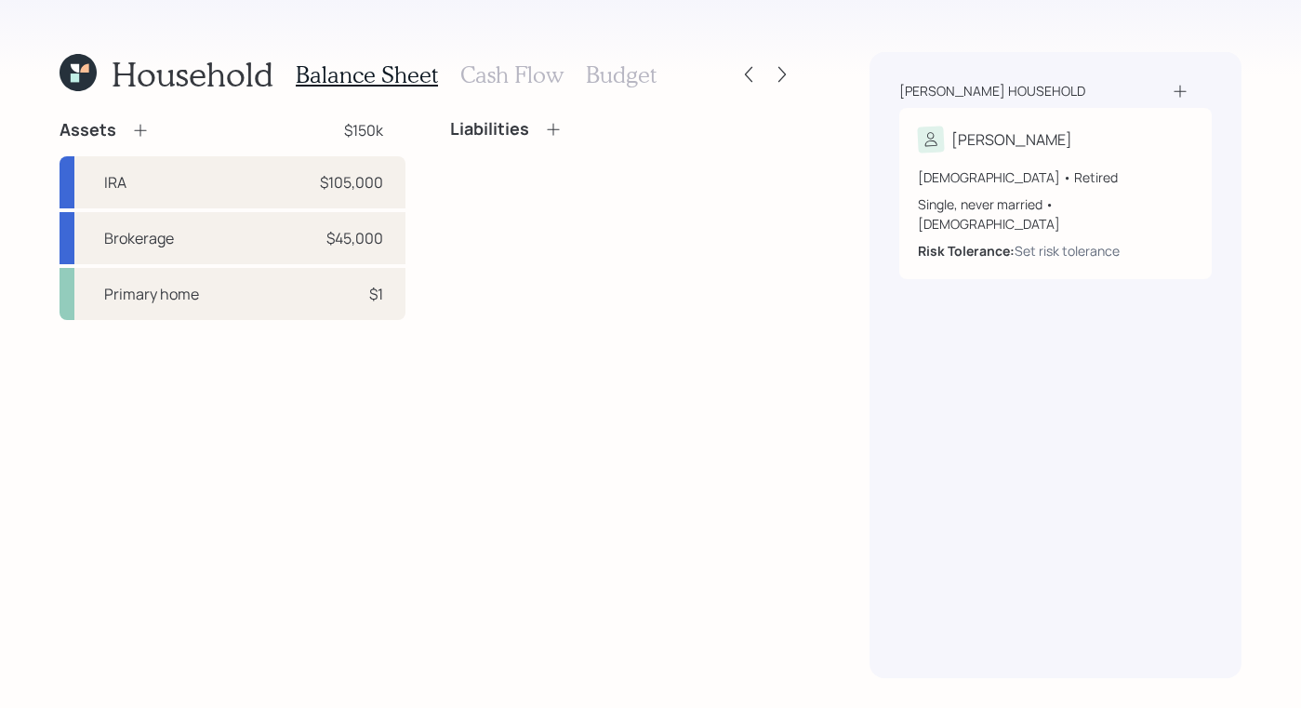
click at [535, 96] on div "Balance Sheet Cash Flow Budget" at bounding box center [476, 74] width 361 height 45
click at [518, 78] on h3 "Cash Flow" at bounding box center [511, 74] width 103 height 27
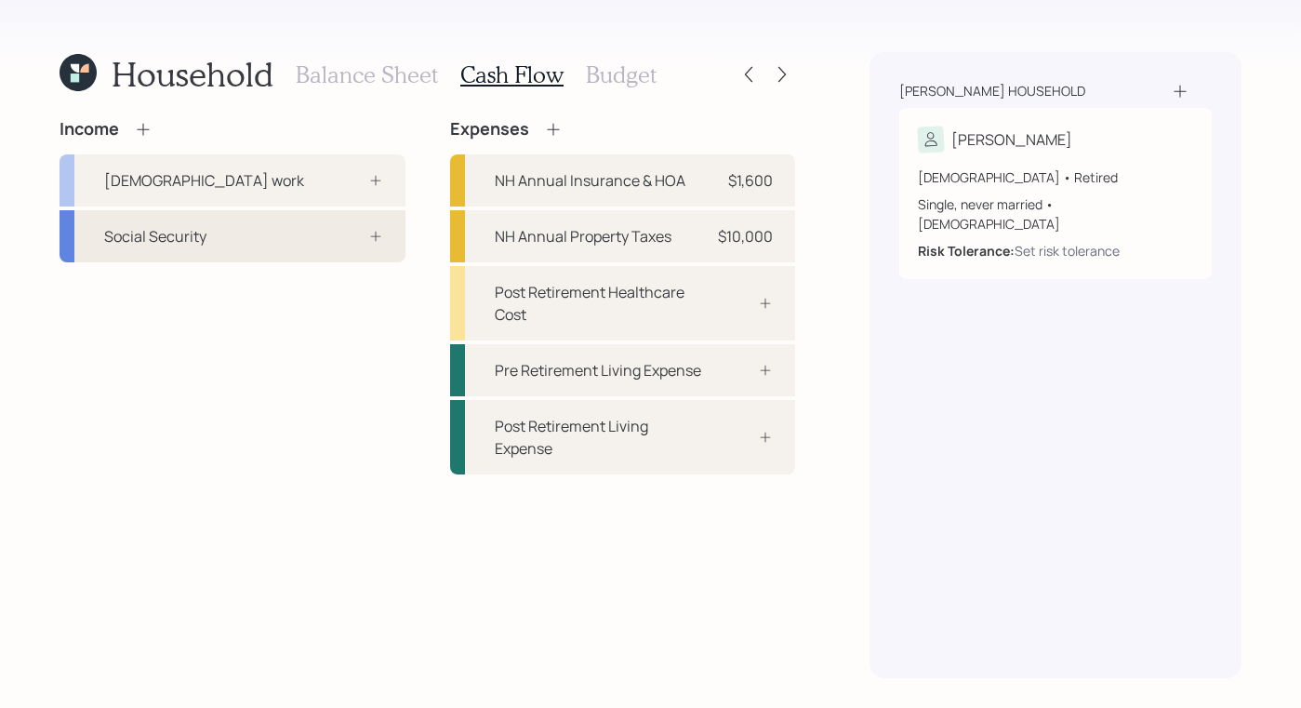
click at [247, 236] on div "Social Security" at bounding box center [233, 236] width 346 height 52
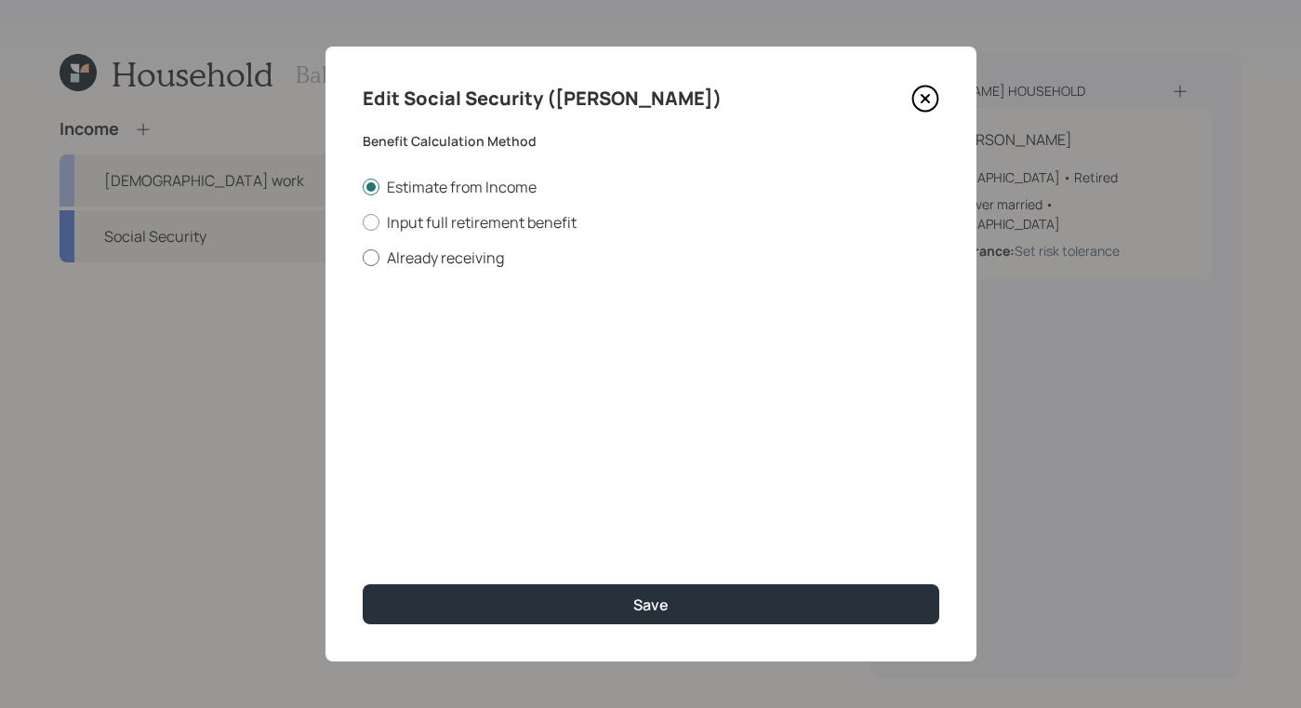
click at [385, 254] on label "Already receiving" at bounding box center [651, 257] width 577 height 20
click at [363, 257] on input "Already receiving" at bounding box center [362, 257] width 1 height 1
radio input "true"
click at [559, 344] on input "$" at bounding box center [651, 335] width 577 height 41
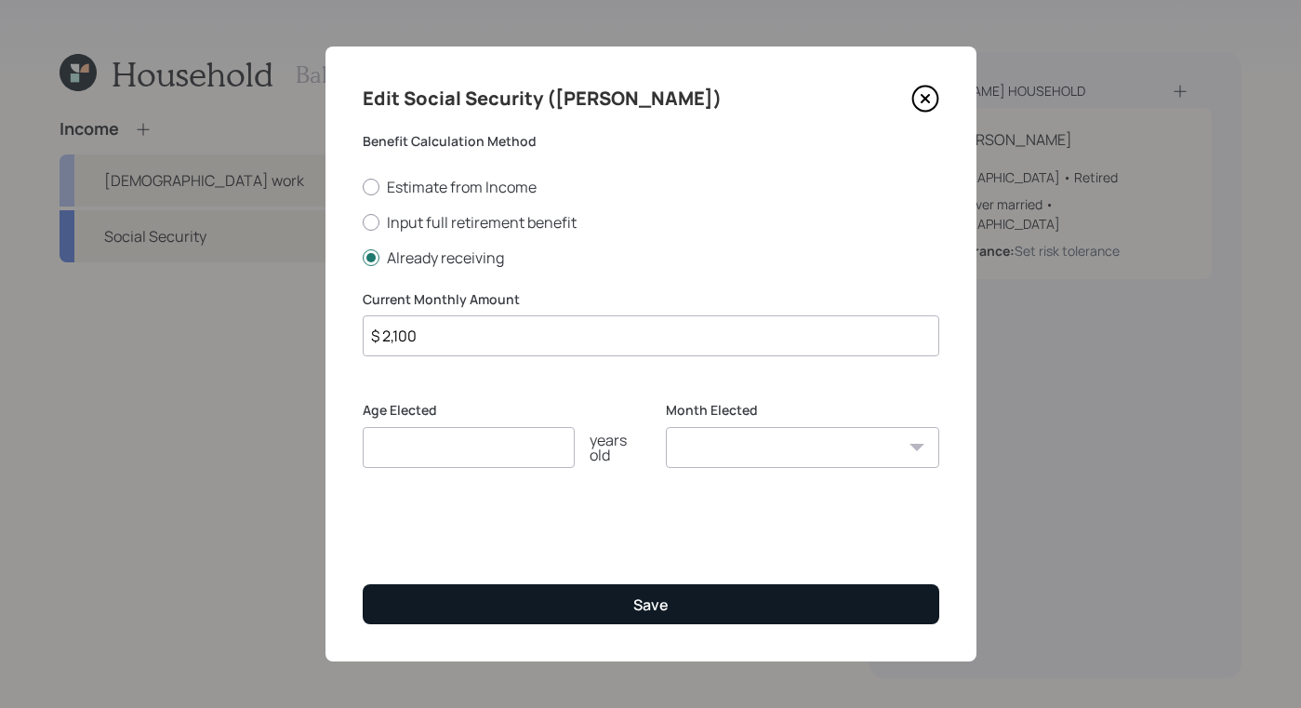
type input "$ 2,100"
click at [625, 584] on button "Save" at bounding box center [651, 604] width 577 height 40
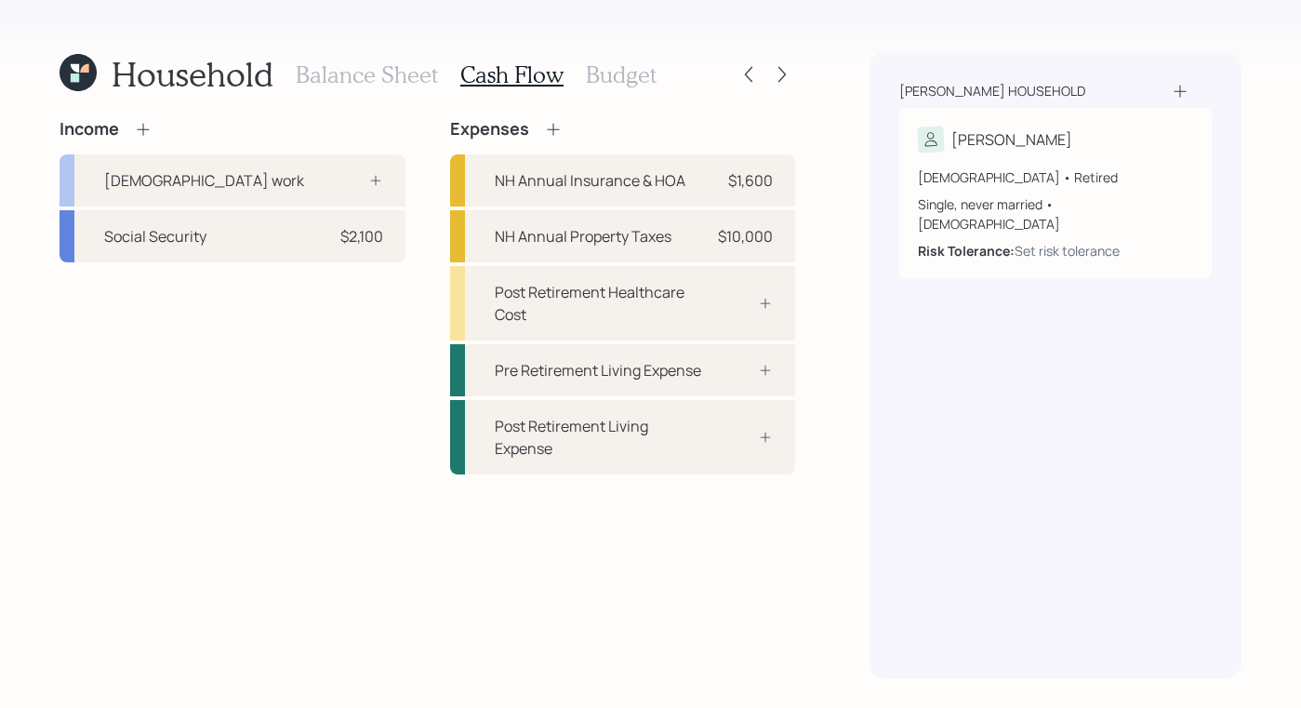
click at [152, 127] on icon at bounding box center [143, 129] width 19 height 19
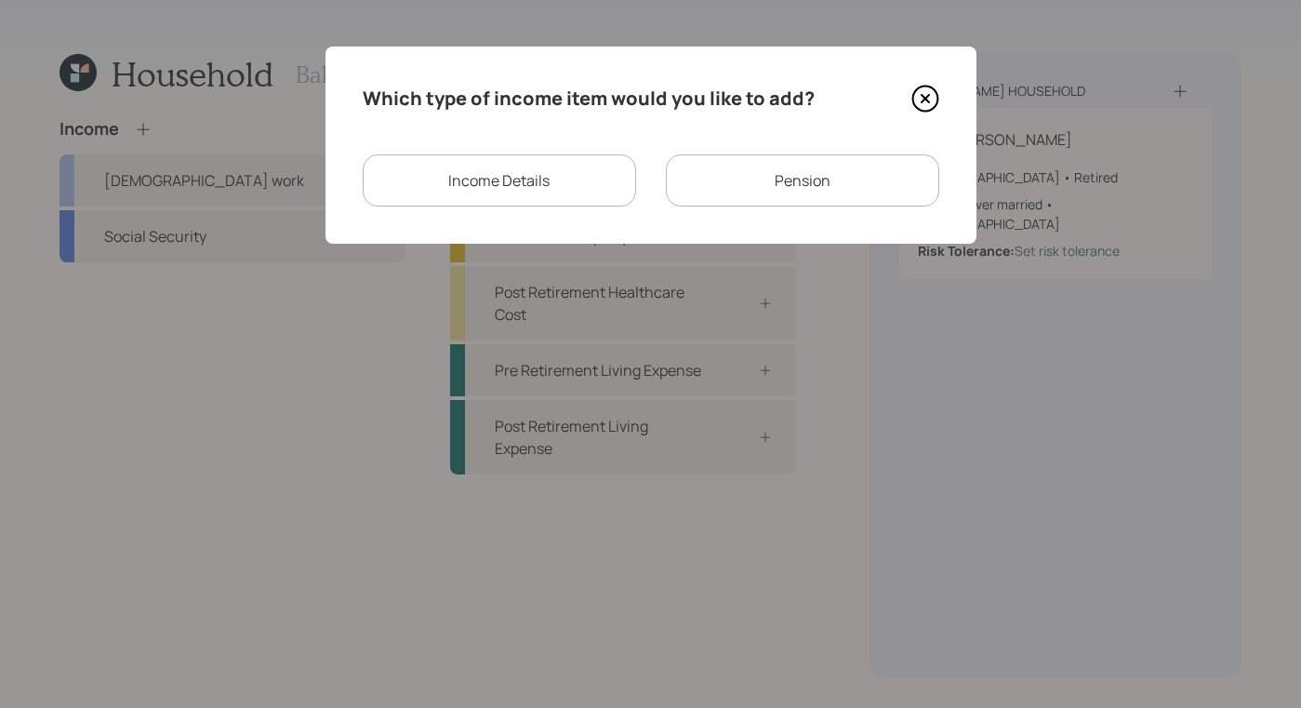
click at [503, 202] on div "Income Details" at bounding box center [499, 180] width 273 height 52
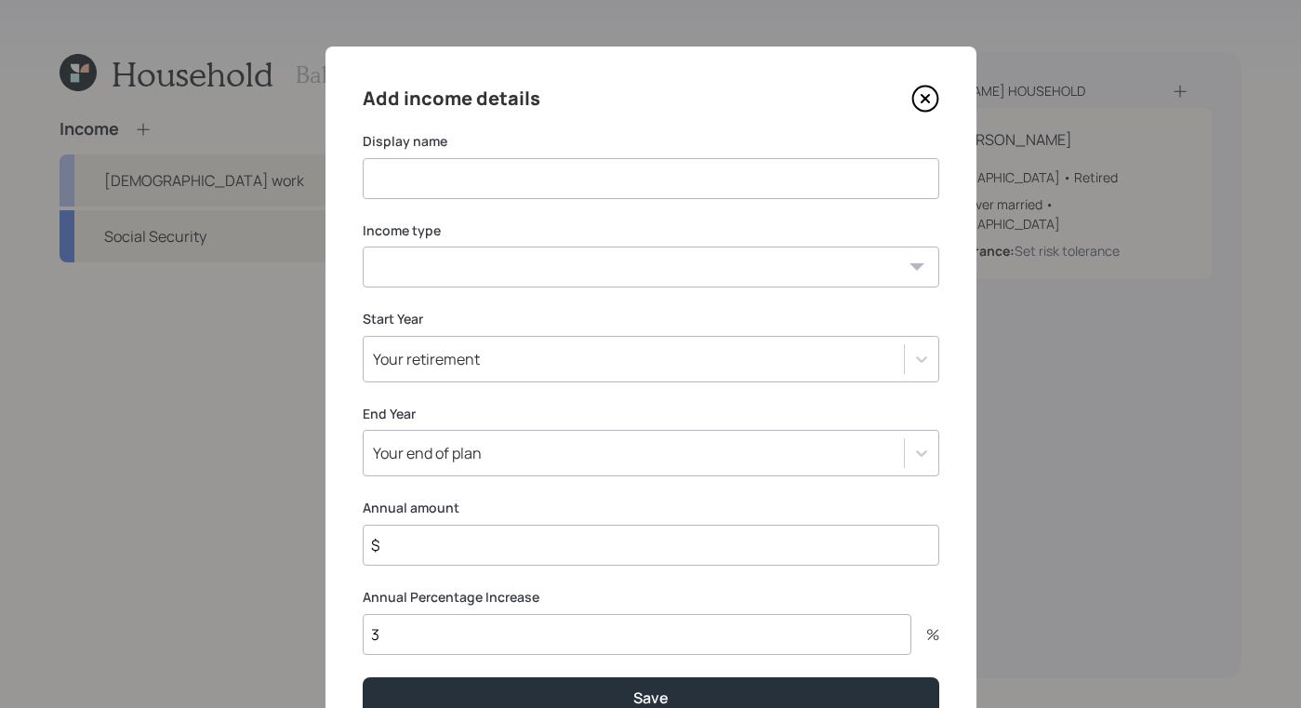
click at [933, 104] on div "Add income details Display name Income type Full-time work Part-time work Self …" at bounding box center [651, 401] width 651 height 708
click at [920, 97] on icon at bounding box center [926, 99] width 28 height 28
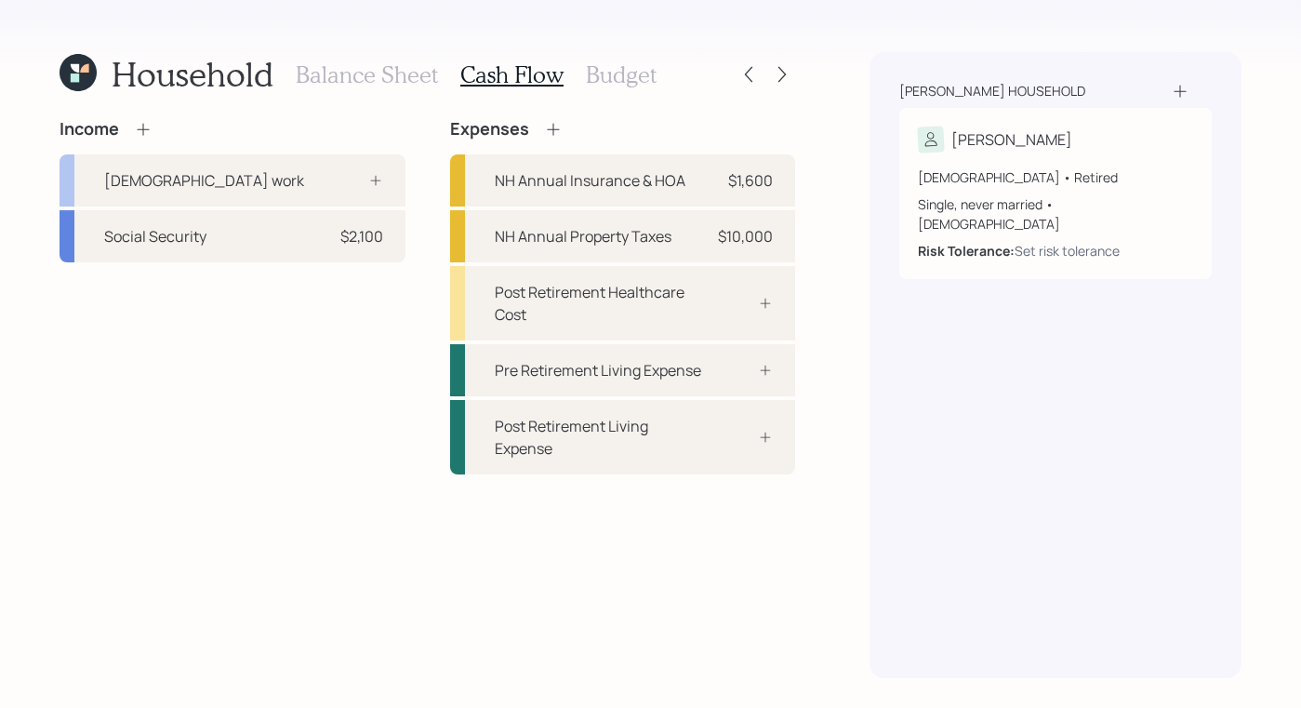
click at [145, 130] on icon at bounding box center [143, 129] width 19 height 19
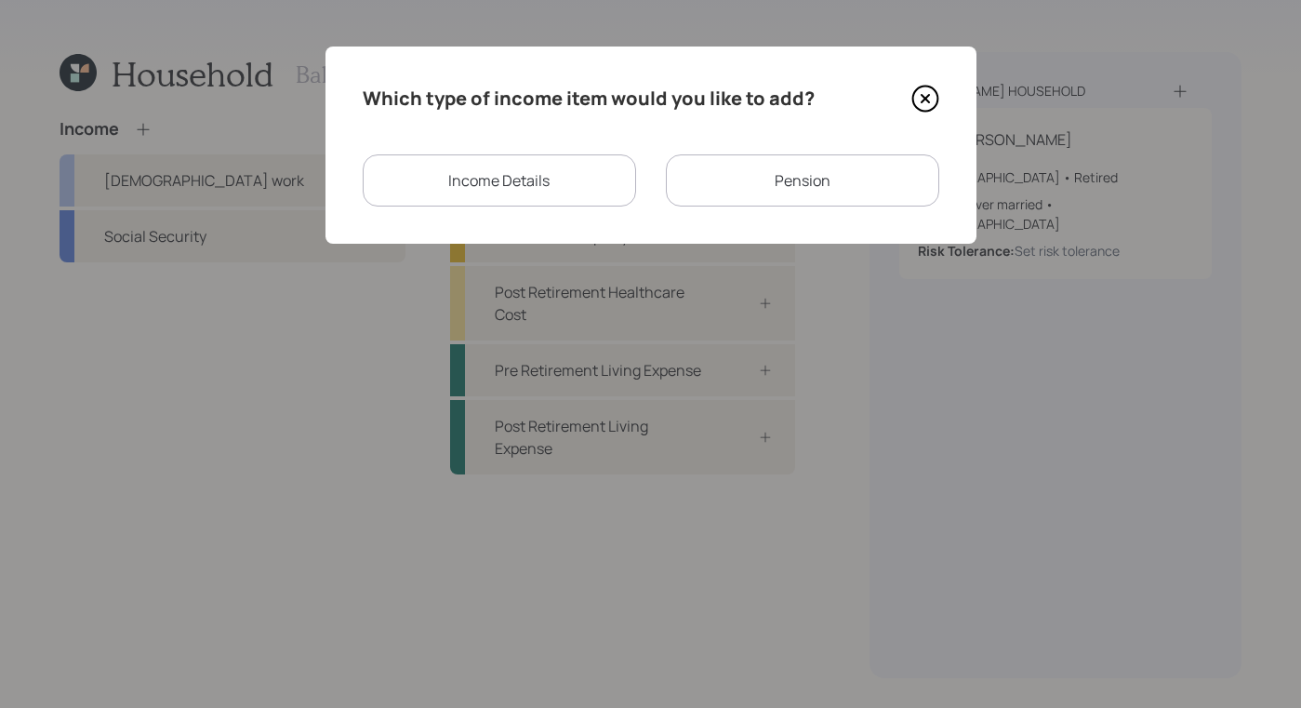
click at [824, 181] on div "Pension" at bounding box center [802, 180] width 273 height 52
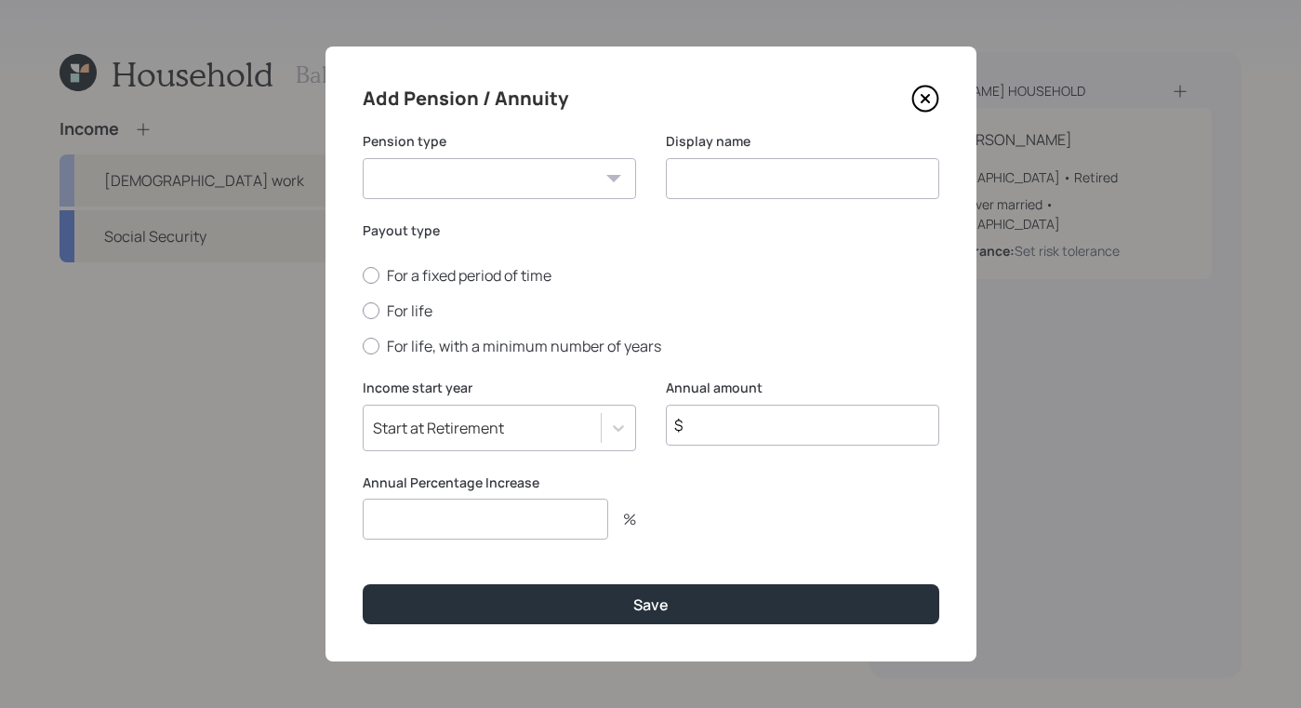
click at [468, 138] on label "Pension type" at bounding box center [499, 141] width 273 height 19
click at [557, 196] on select "Pension Annuity" at bounding box center [499, 178] width 273 height 41
select select "annuity"
click at [363, 158] on select "Pension Annuity" at bounding box center [499, 178] width 273 height 41
click at [804, 195] on input at bounding box center [802, 178] width 273 height 41
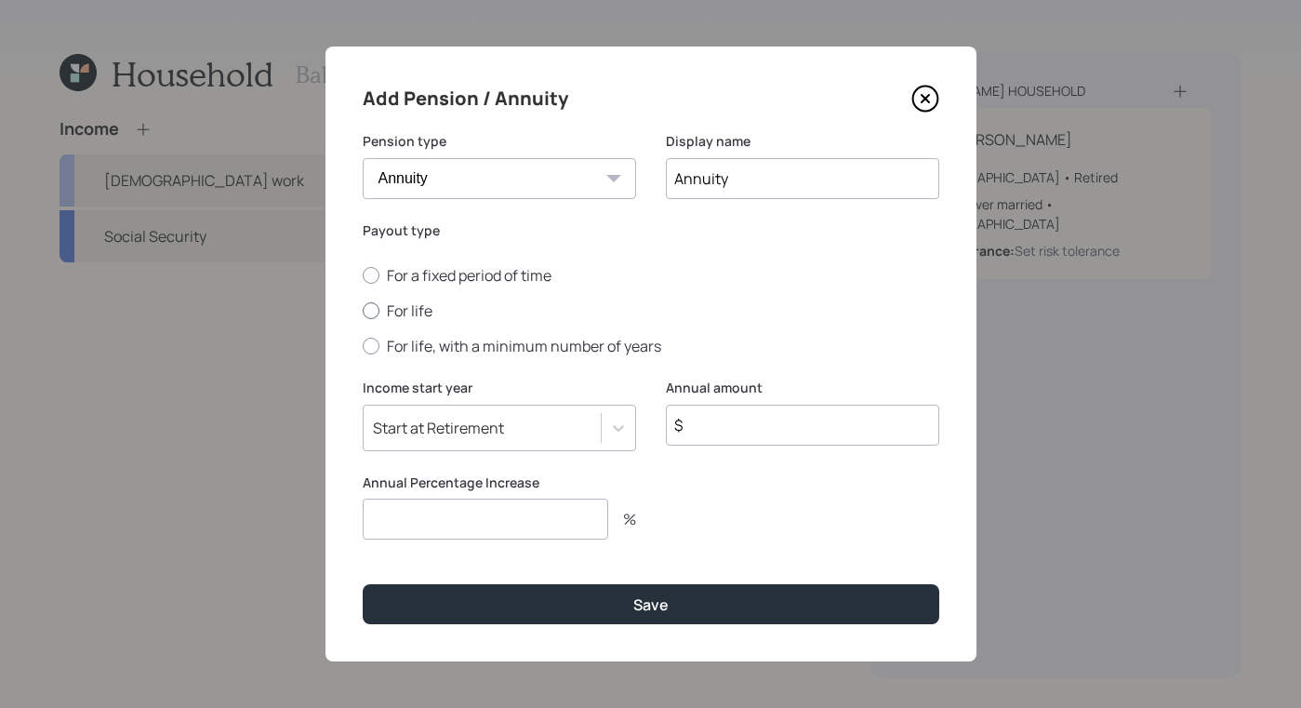
type input "Annuity"
drag, startPoint x: 367, startPoint y: 310, endPoint x: 370, endPoint y: 325, distance: 15.3
click at [368, 328] on div "For a fixed period of time For life For life, with a minimum number of years" at bounding box center [651, 310] width 577 height 91
click at [704, 262] on div "Payout type For a fixed period of time For life For life, with a minimum number…" at bounding box center [651, 289] width 577 height 136
click at [376, 304] on div at bounding box center [371, 310] width 17 height 17
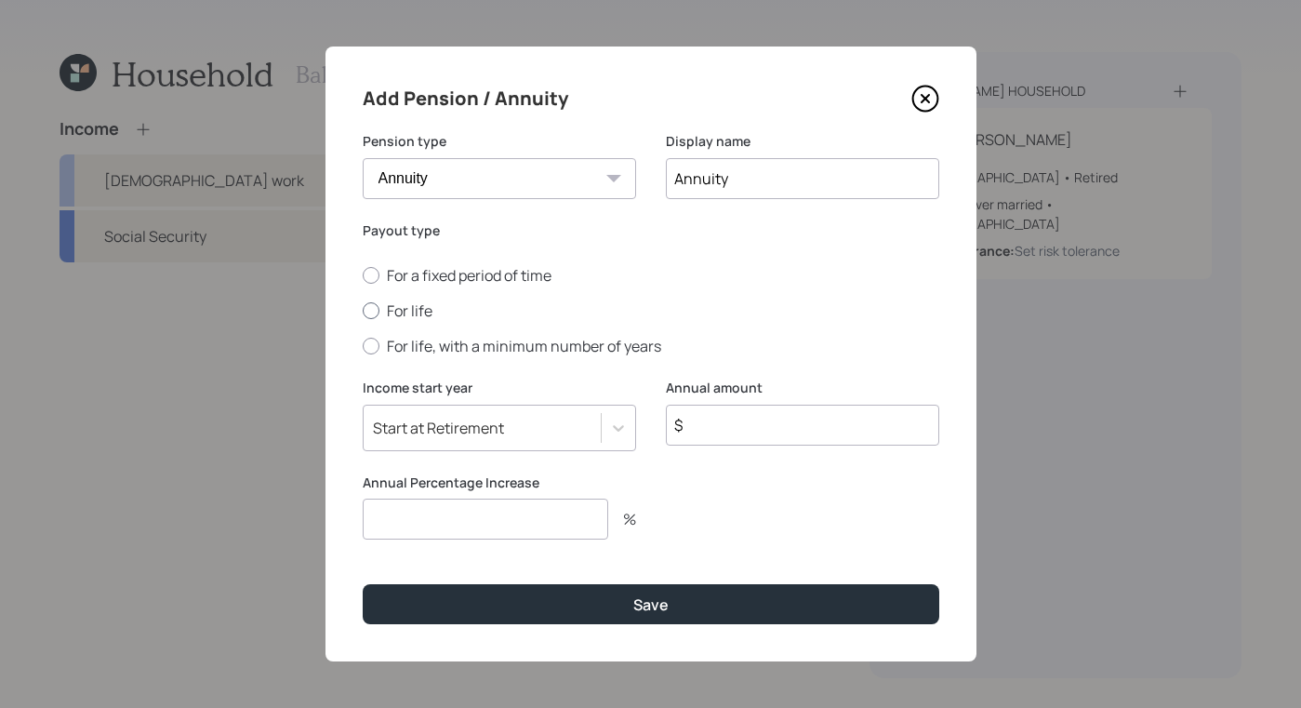
click at [363, 311] on input "For life" at bounding box center [362, 311] width 1 height 1
radio input "true"
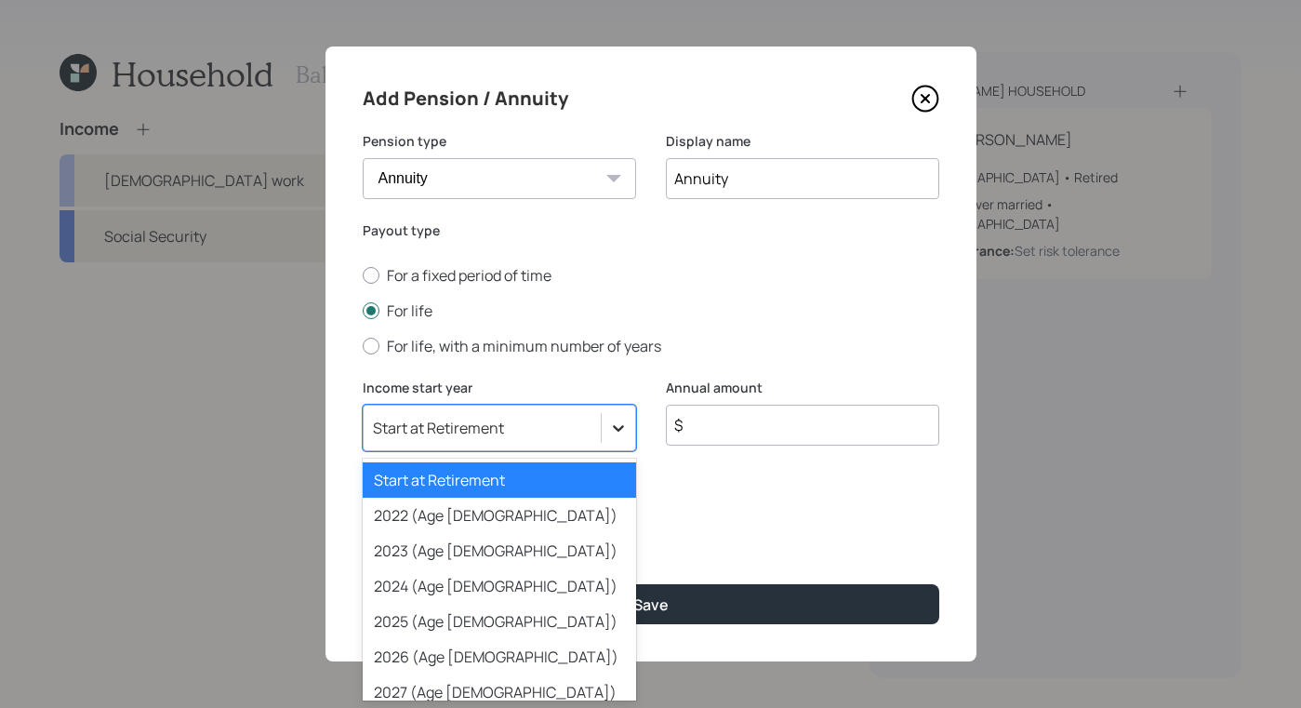
click at [623, 421] on icon at bounding box center [618, 428] width 19 height 19
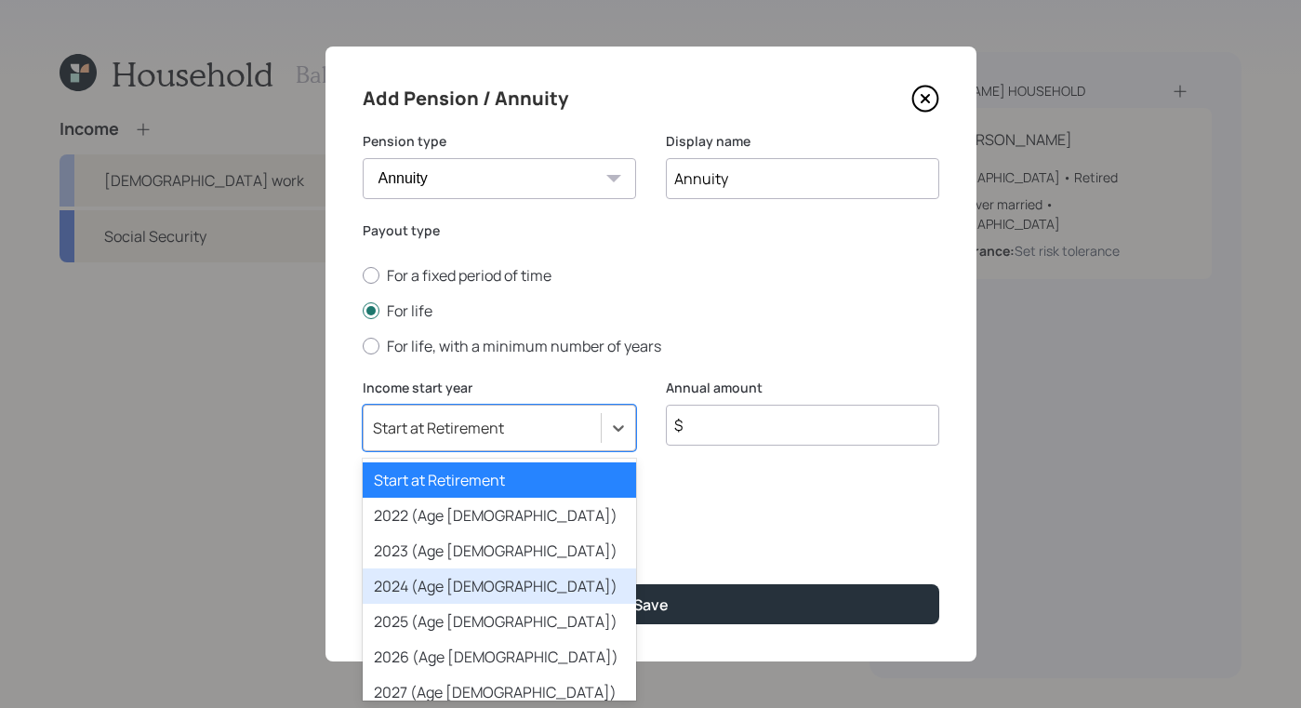
click at [461, 589] on div "2024 (Age 69)" at bounding box center [499, 585] width 273 height 35
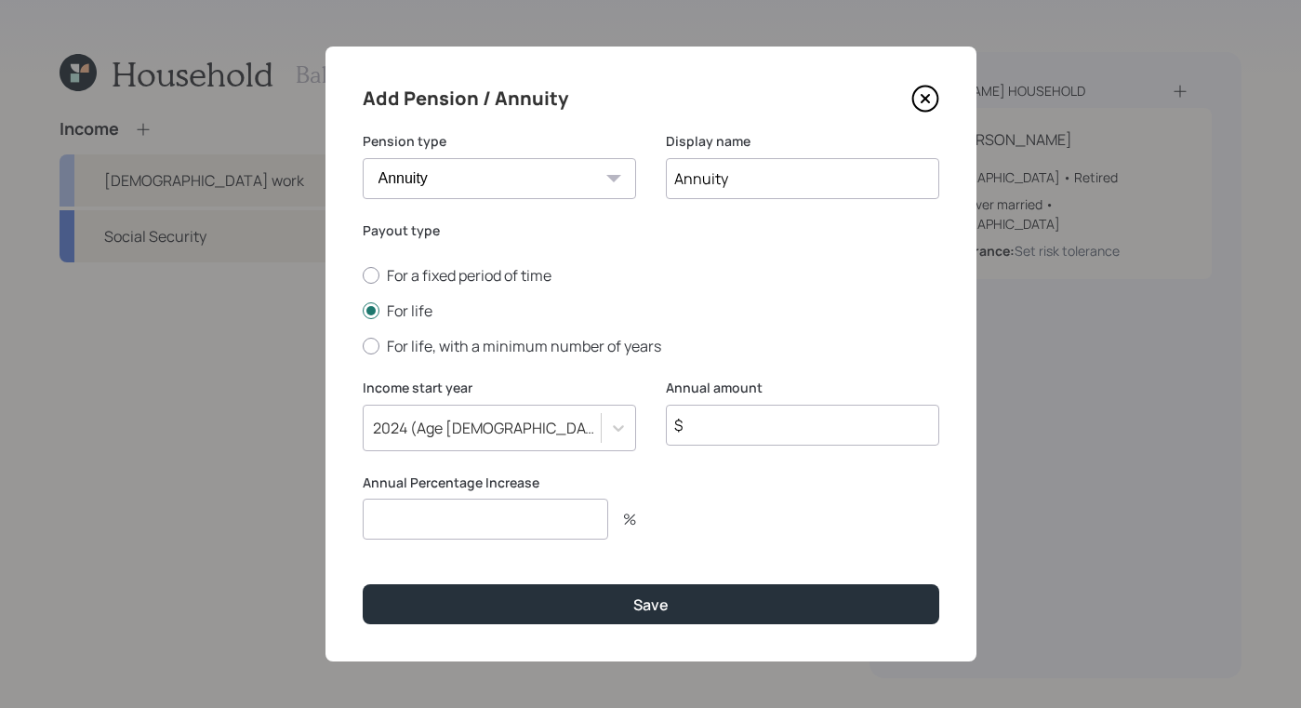
click at [822, 417] on input "$" at bounding box center [802, 425] width 273 height 41
type input "$ 12,000"
click at [727, 577] on div "Add Pension / Annuity Pension type Pension Annuity Display name Annuity Payout …" at bounding box center [651, 354] width 651 height 615
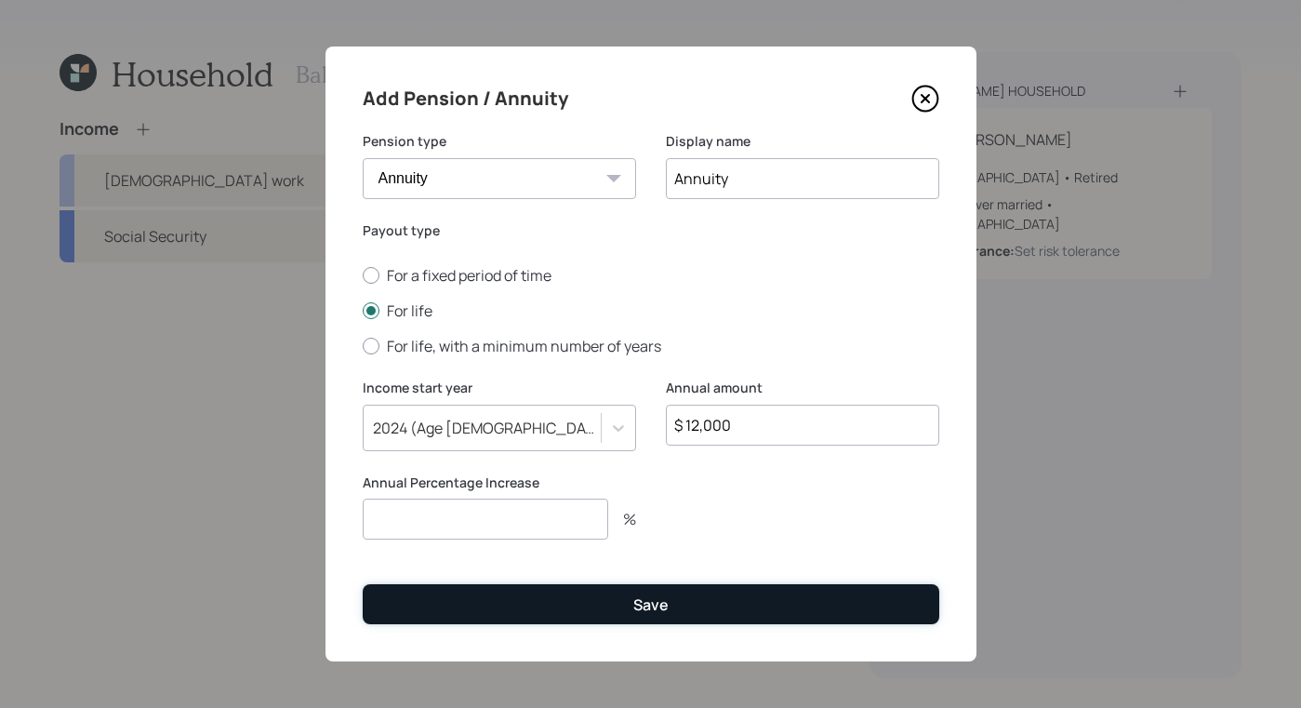
click at [718, 606] on button "Save" at bounding box center [651, 604] width 577 height 40
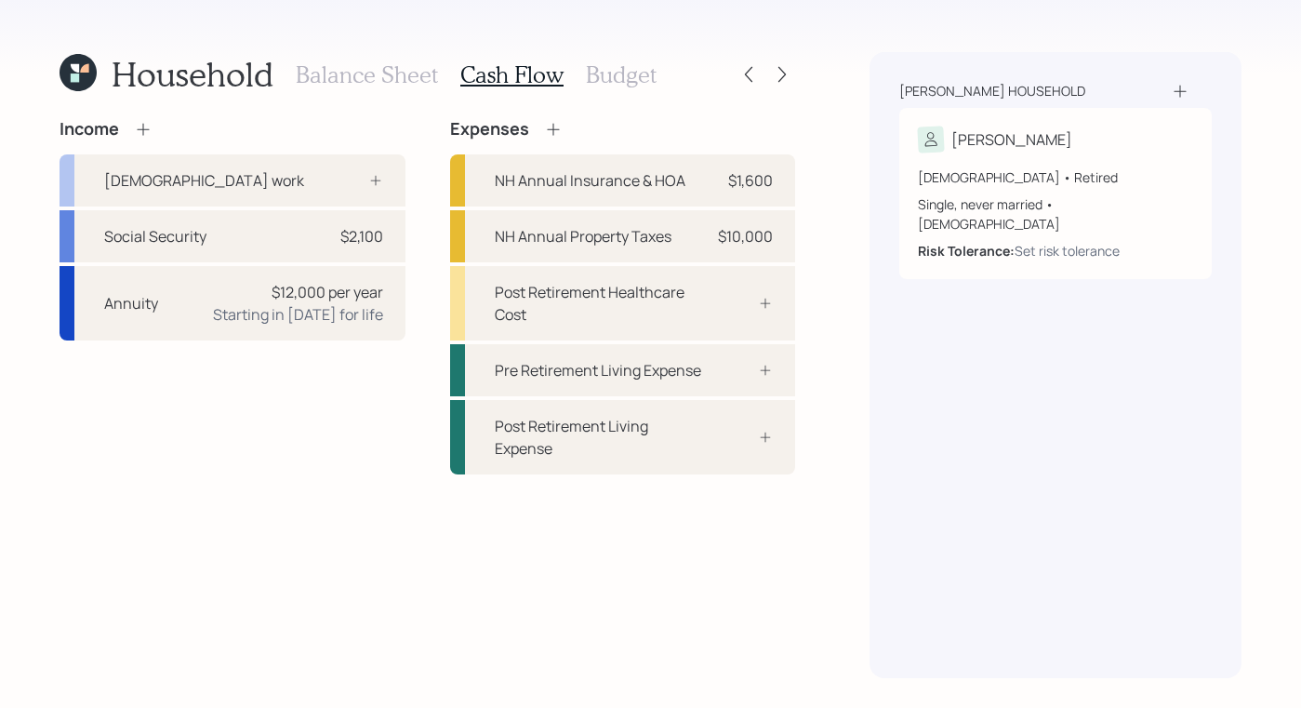
click at [934, 560] on div "Berguson household Gerard 70 years old • Retired Single, never married • Male R…" at bounding box center [1056, 365] width 372 height 626
click at [363, 93] on div "Balance Sheet Cash Flow Budget" at bounding box center [476, 74] width 361 height 45
click at [350, 79] on h3 "Balance Sheet" at bounding box center [367, 74] width 142 height 27
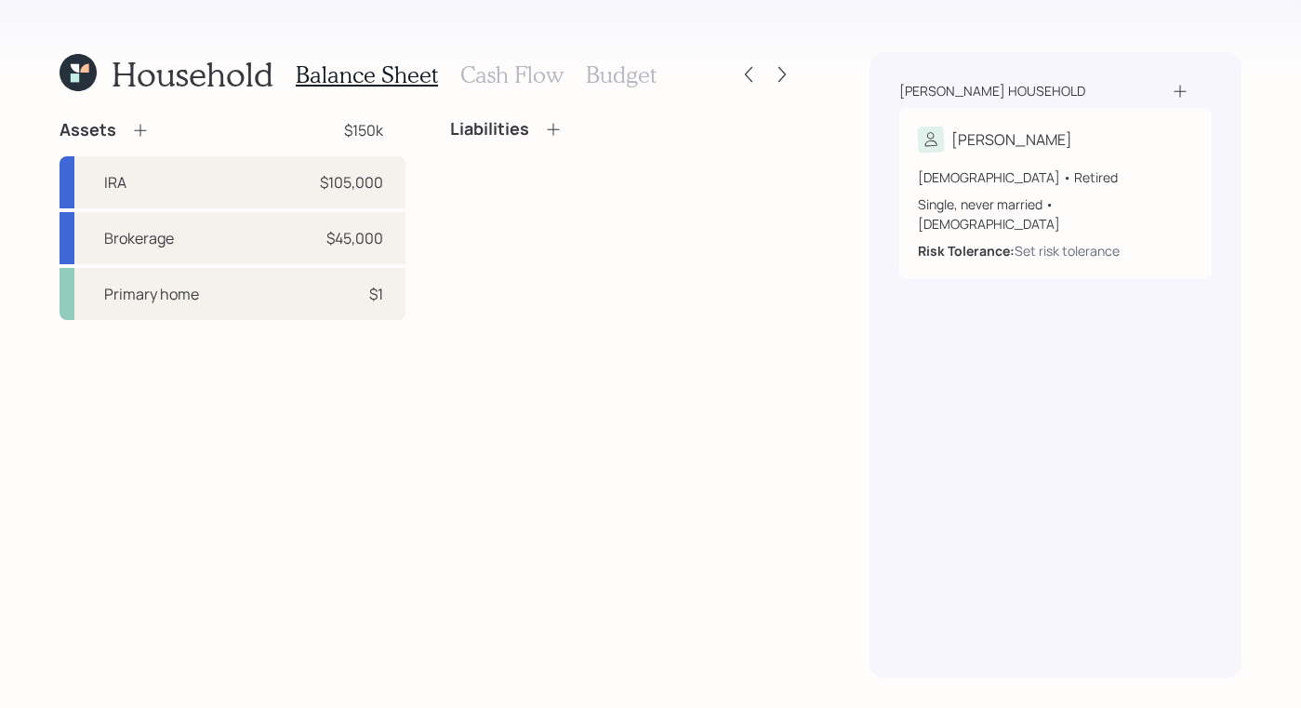
click at [145, 121] on icon at bounding box center [140, 130] width 19 height 19
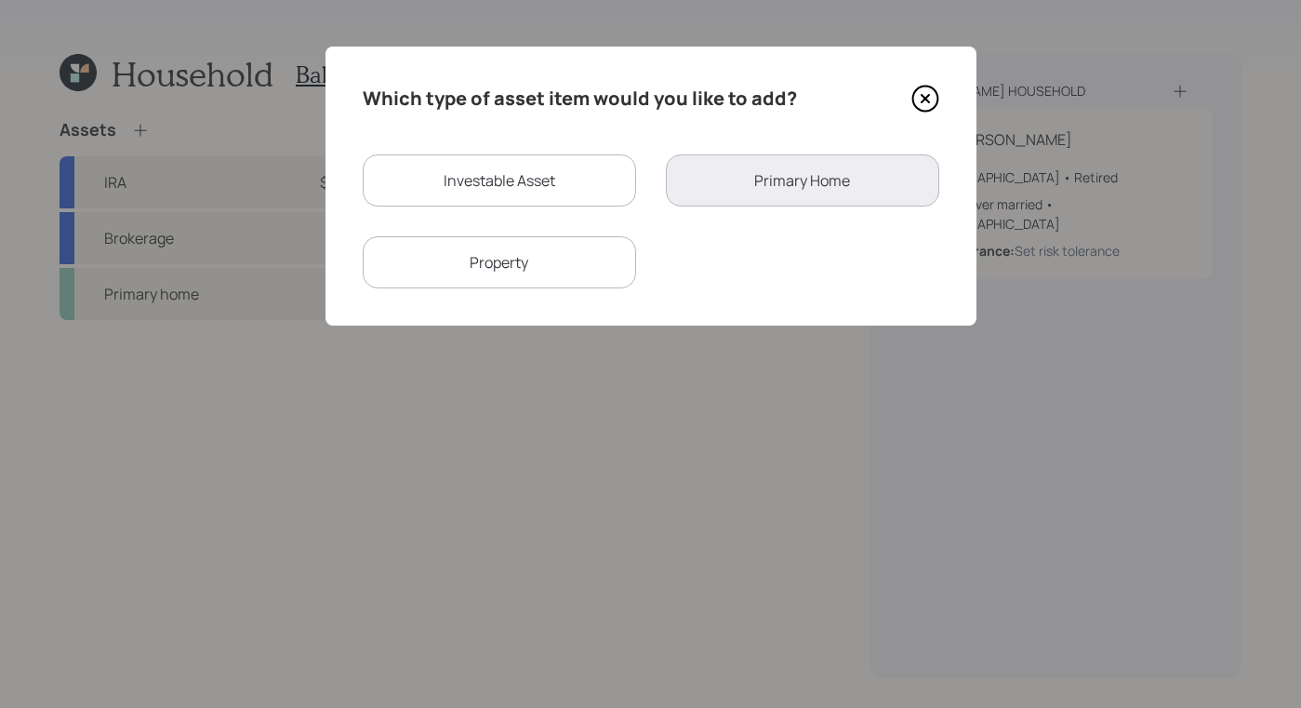
click at [497, 175] on div "Investable Asset" at bounding box center [499, 180] width 273 height 52
select select "taxable"
select select "balanced"
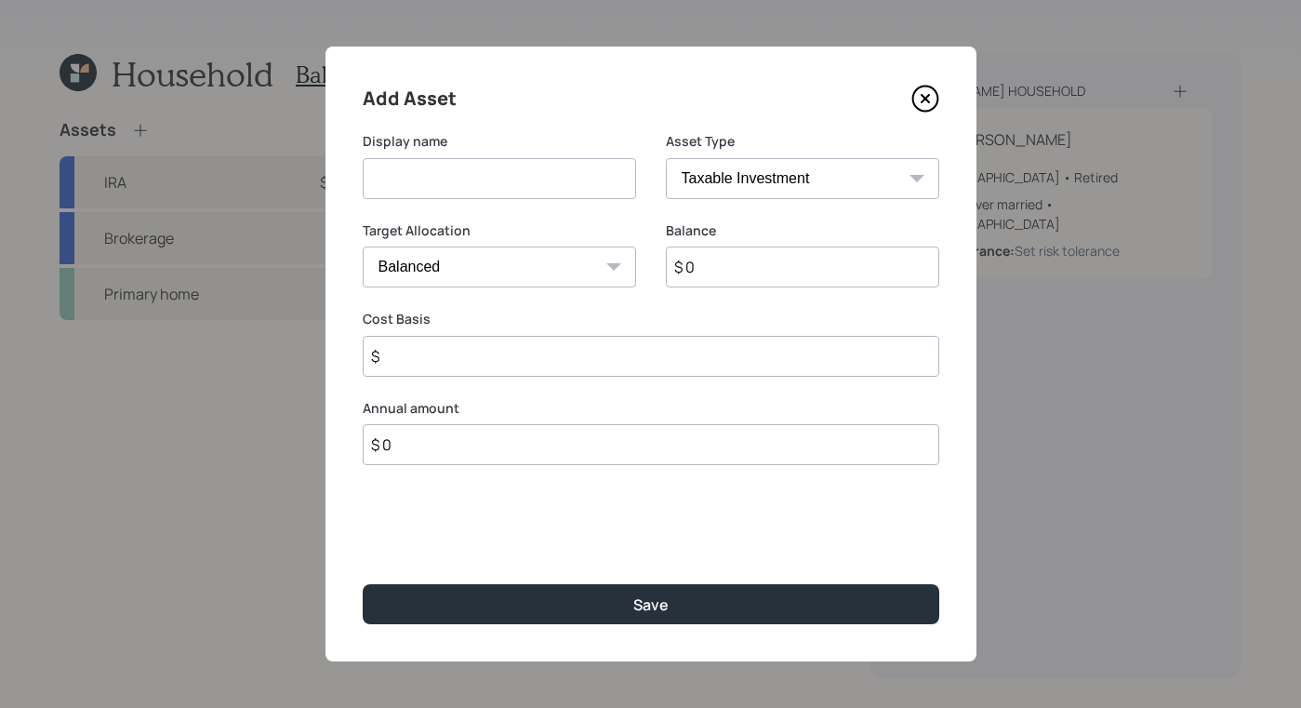
click at [496, 175] on input at bounding box center [499, 178] width 273 height 41
type input "Annuity"
click at [845, 272] on input "$ 0" at bounding box center [802, 267] width 273 height 41
type input "$ 190,000"
click at [823, 357] on input "$" at bounding box center [651, 356] width 577 height 41
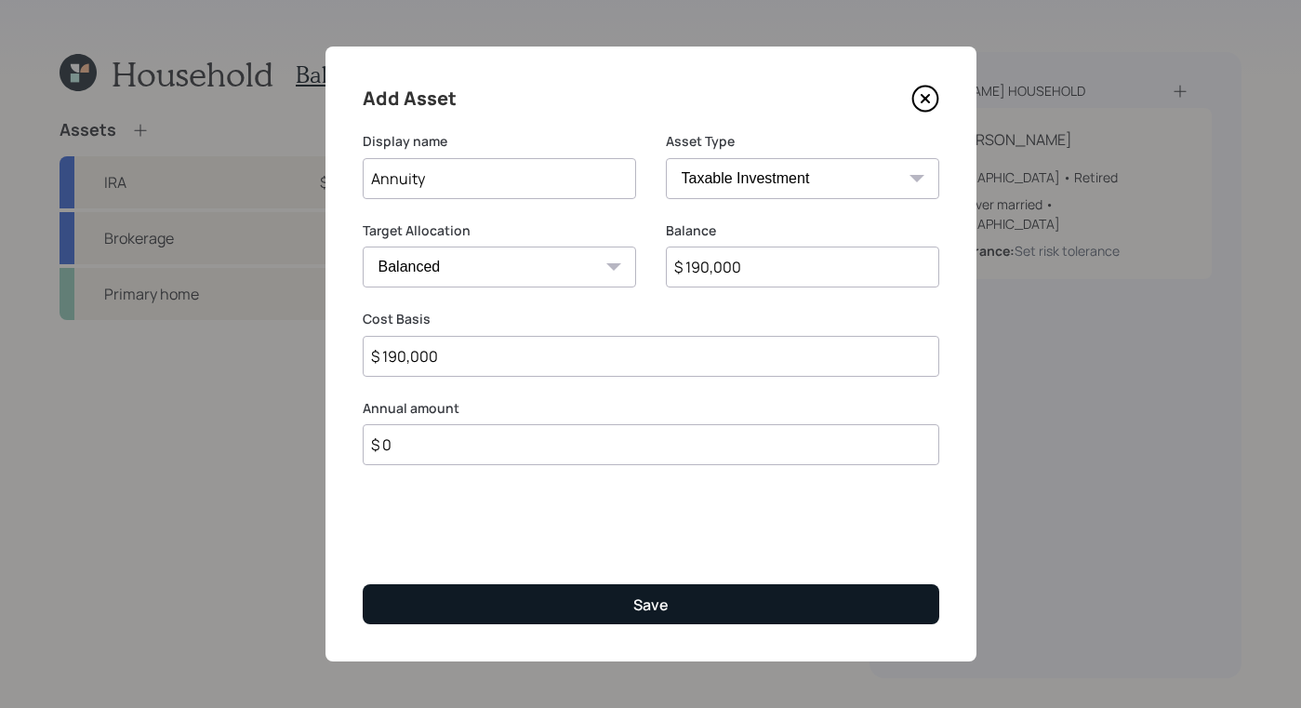
type input "$ 190,000"
click at [733, 607] on button "Save" at bounding box center [651, 604] width 577 height 40
